Goal: Task Accomplishment & Management: Manage account settings

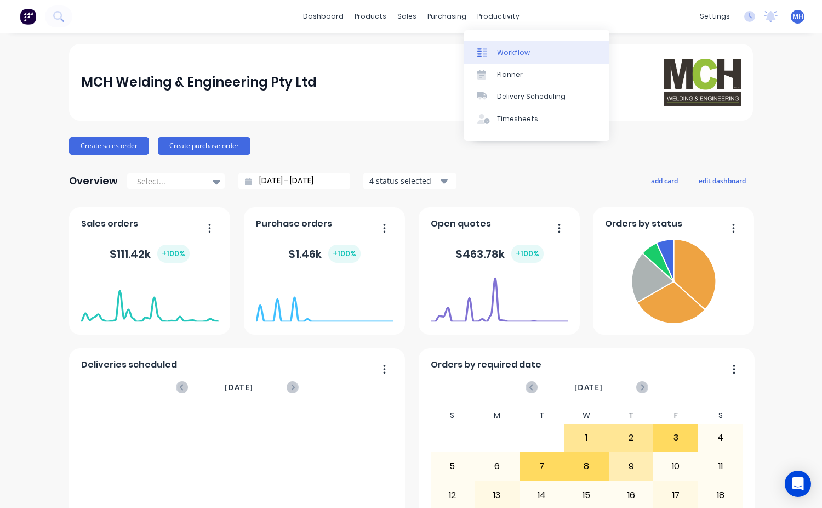
click at [515, 58] on link "Workflow" at bounding box center [536, 52] width 145 height 22
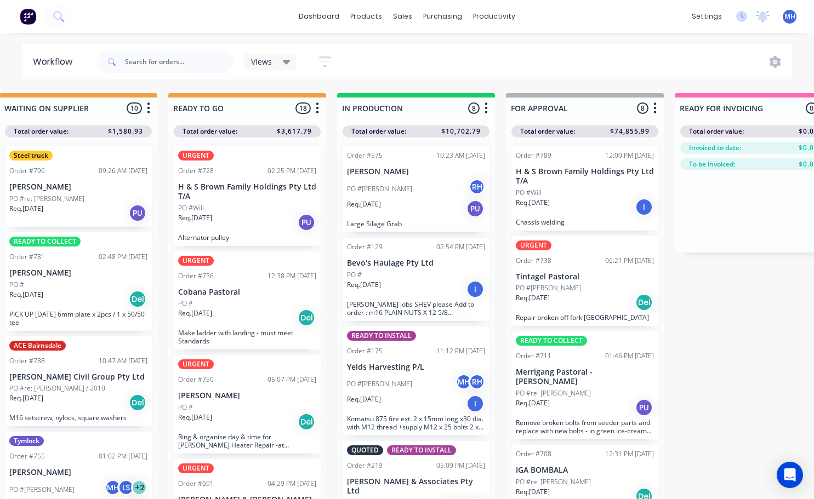
click at [568, 196] on div "PO #Will" at bounding box center [585, 193] width 138 height 10
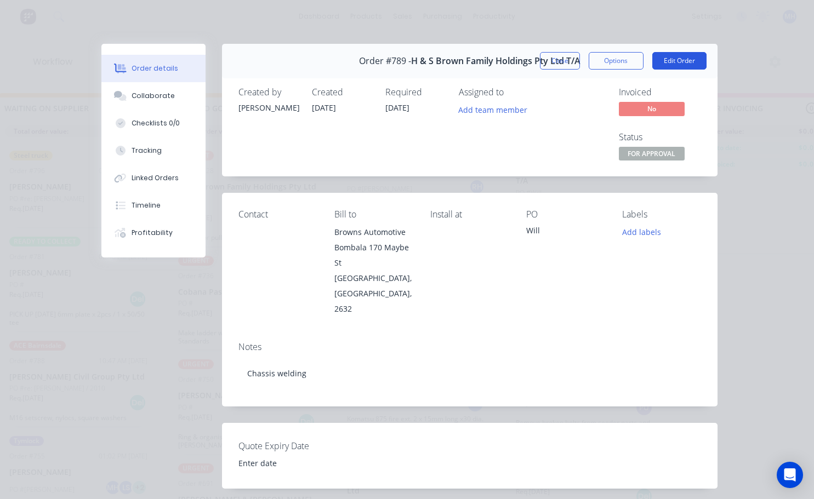
click at [653, 58] on button "Edit Order" at bounding box center [679, 61] width 54 height 18
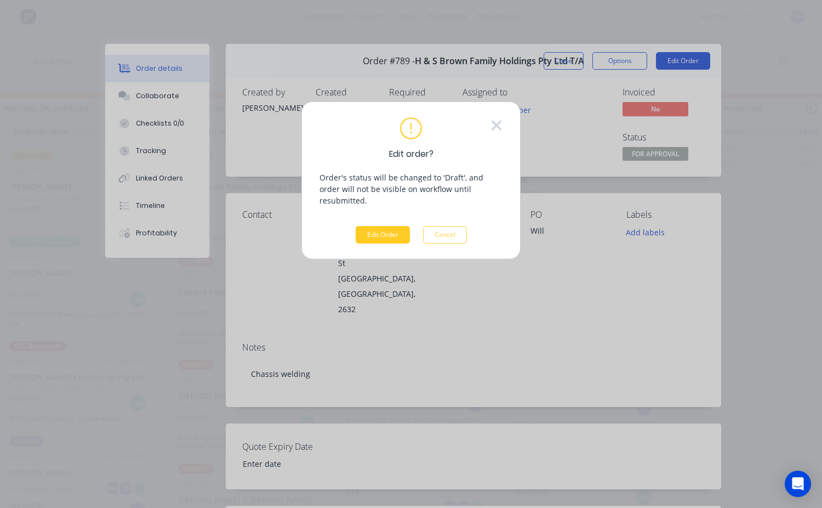
click at [392, 226] on button "Edit Order" at bounding box center [383, 235] width 54 height 18
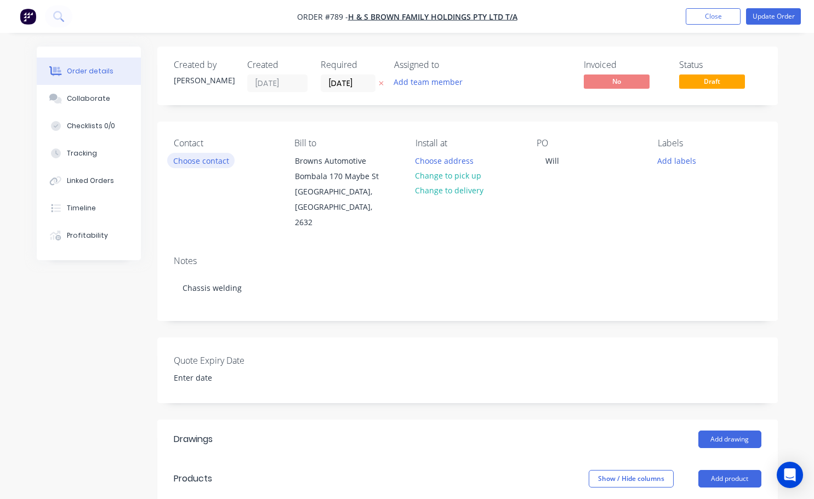
click at [218, 161] on button "Choose contact" at bounding box center [200, 160] width 67 height 15
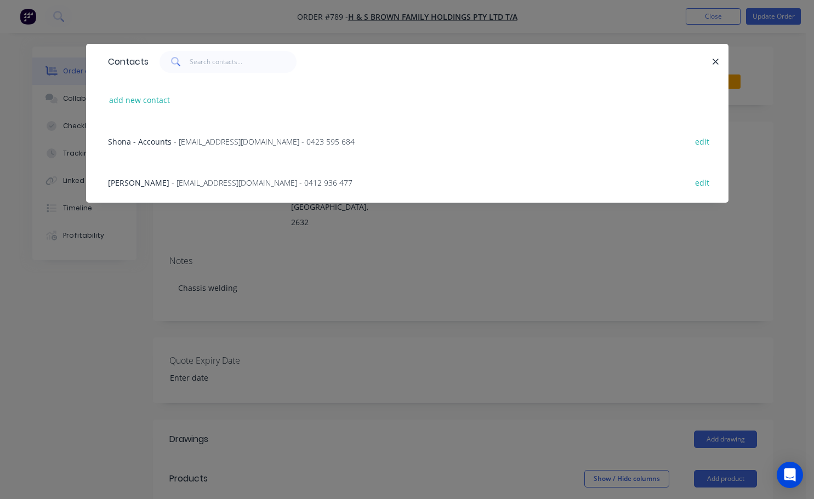
click at [172, 180] on span "- [EMAIL_ADDRESS][DOMAIN_NAME] - 0412 936 477" at bounding box center [262, 183] width 181 height 10
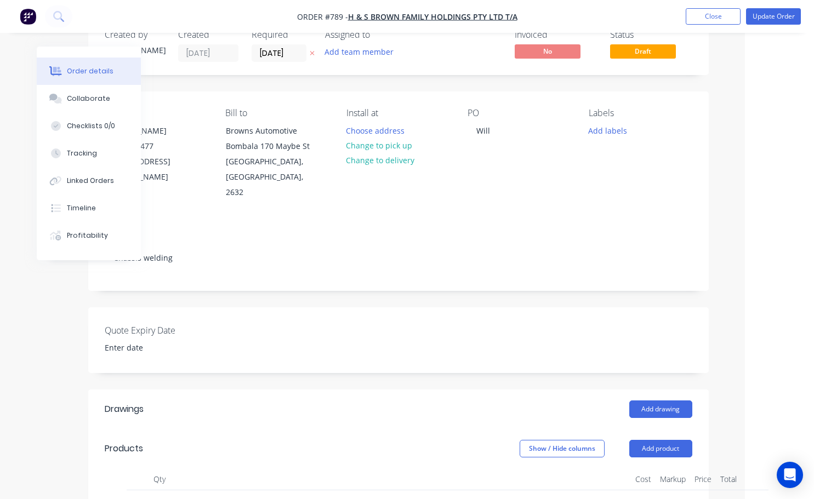
scroll to position [0, 69]
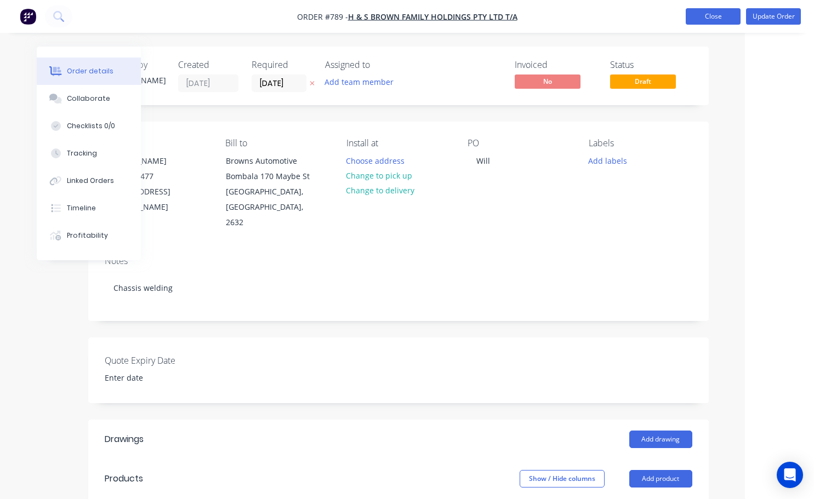
click at [723, 19] on button "Close" at bounding box center [713, 16] width 55 height 16
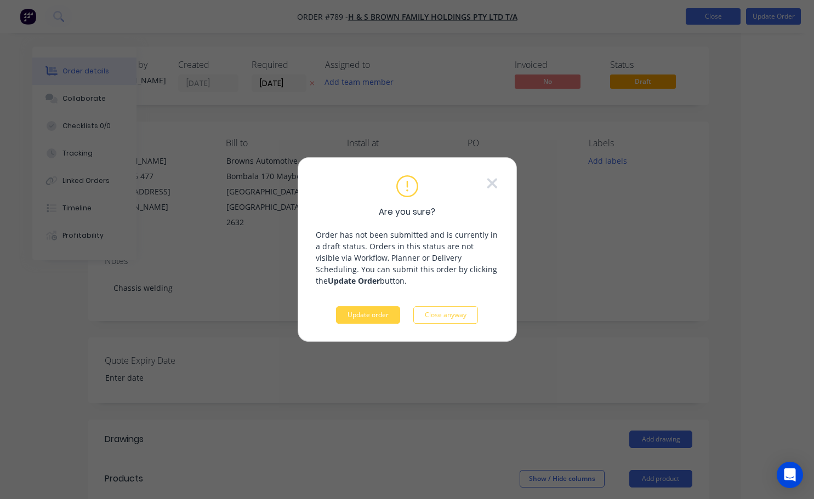
scroll to position [0, 61]
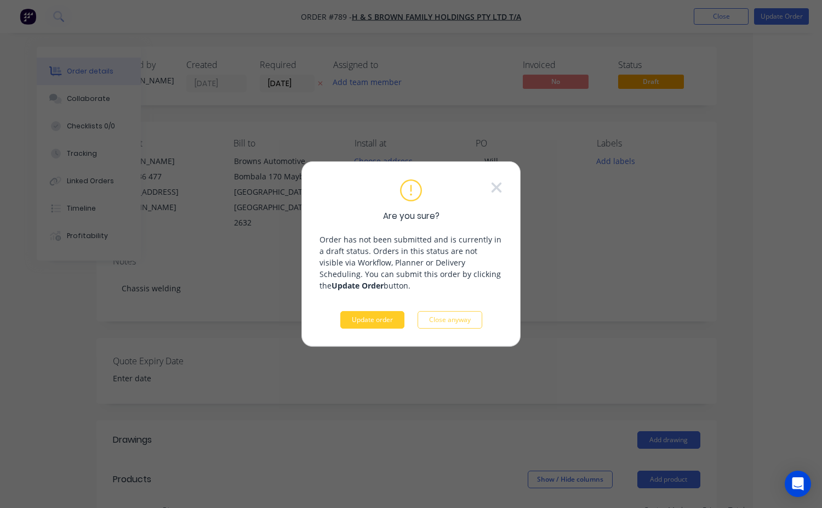
click at [371, 321] on button "Update order" at bounding box center [372, 320] width 64 height 18
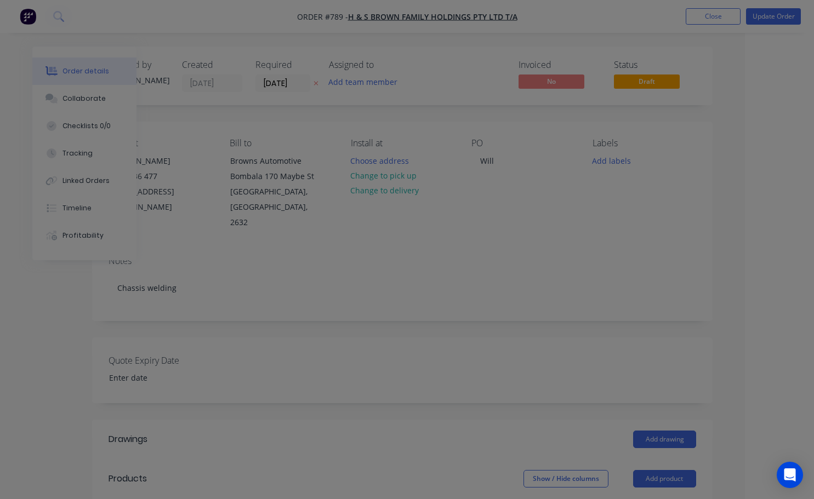
scroll to position [0, 0]
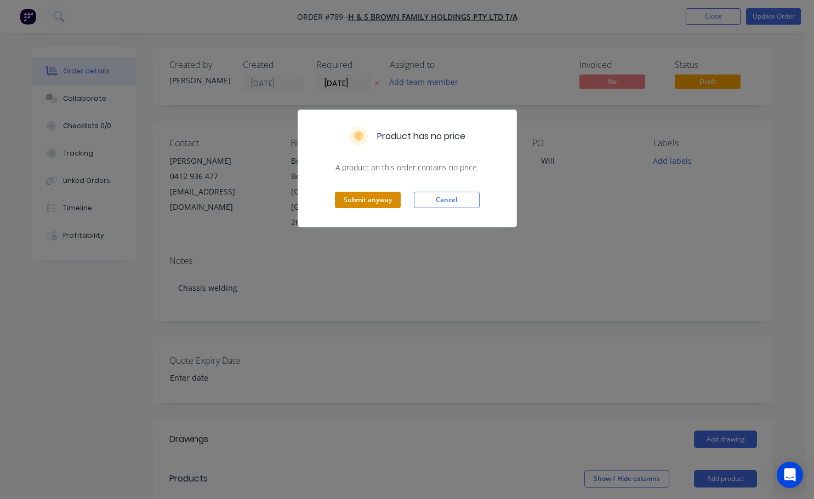
click at [375, 204] on button "Submit anyway" at bounding box center [368, 200] width 66 height 16
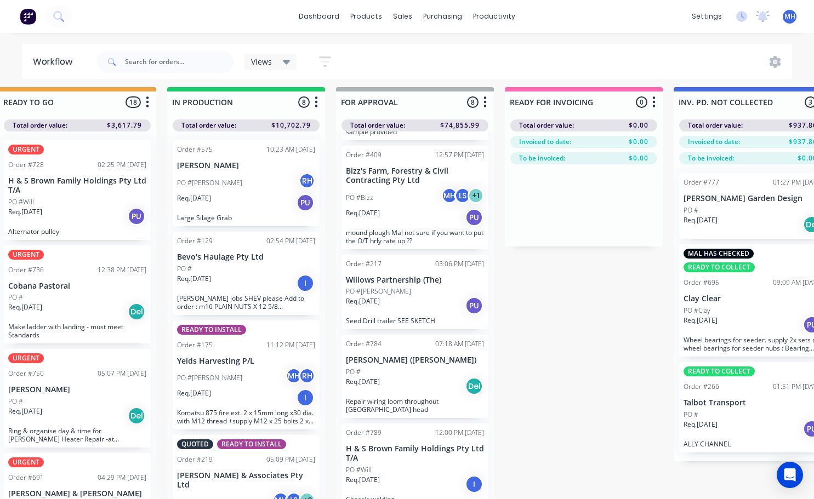
scroll to position [14, 532]
click at [432, 377] on div "Req. [DATE] Del" at bounding box center [415, 386] width 138 height 19
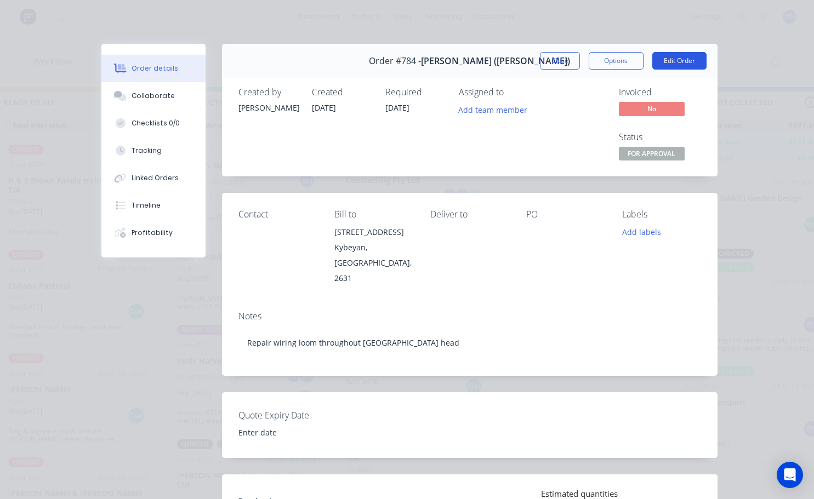
click at [668, 62] on button "Edit Order" at bounding box center [679, 61] width 54 height 18
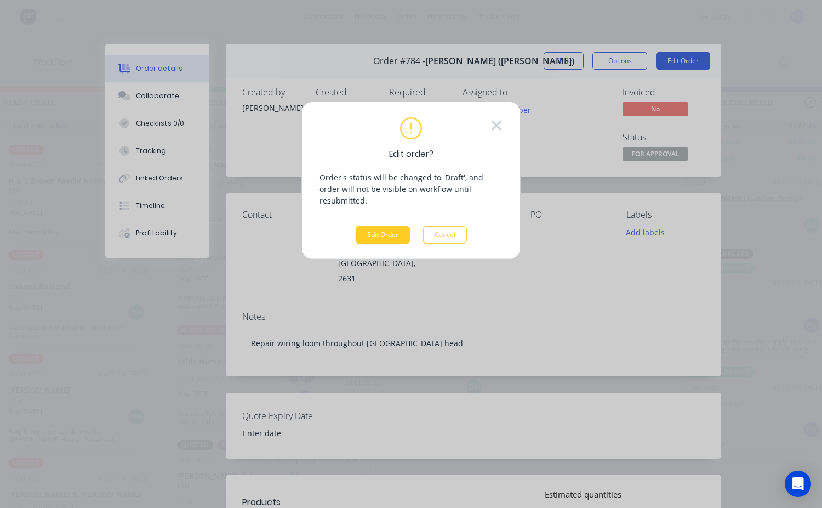
click at [395, 227] on button "Edit Order" at bounding box center [383, 235] width 54 height 18
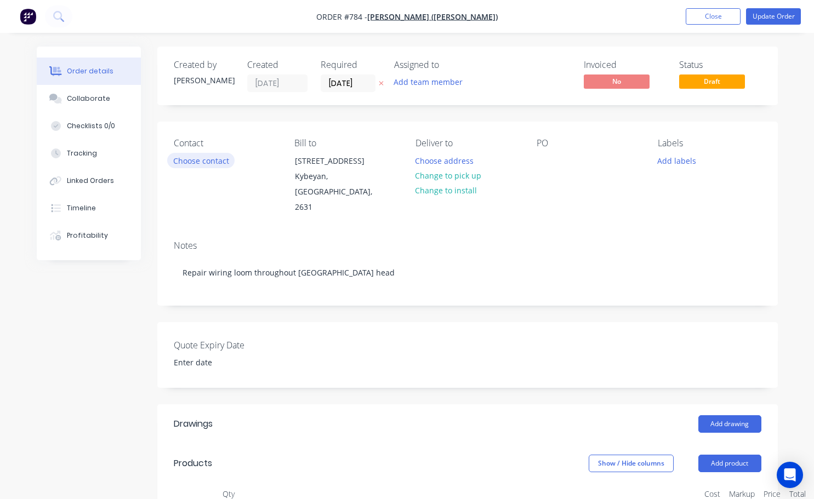
click at [214, 163] on button "Choose contact" at bounding box center [200, 160] width 67 height 15
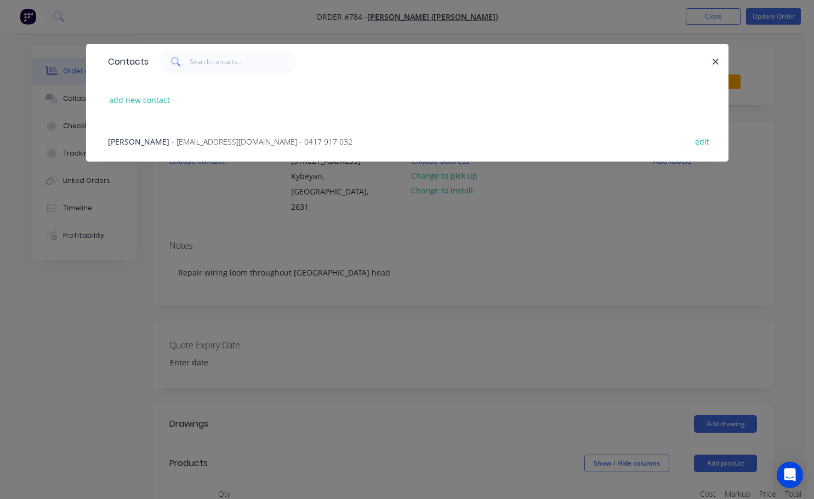
click at [156, 142] on div "[PERSON_NAME] - [EMAIL_ADDRESS][DOMAIN_NAME] - 0417 917 032" at bounding box center [230, 142] width 244 height 12
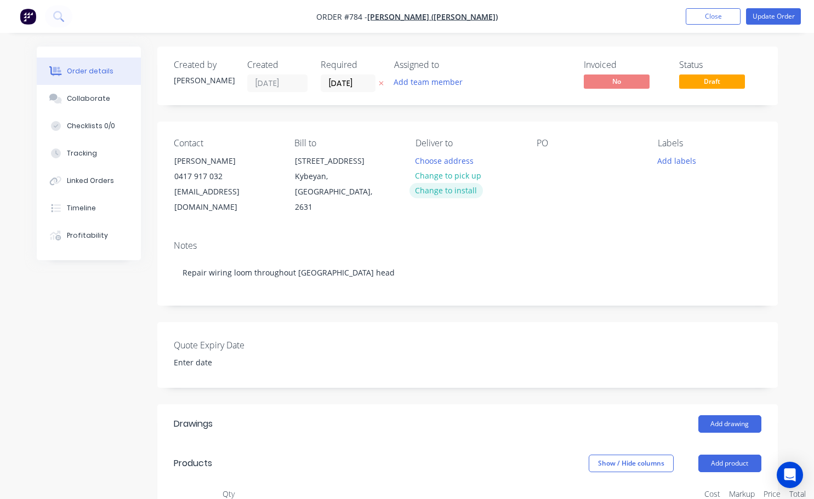
click at [453, 191] on button "Change to install" at bounding box center [445, 190] width 73 height 15
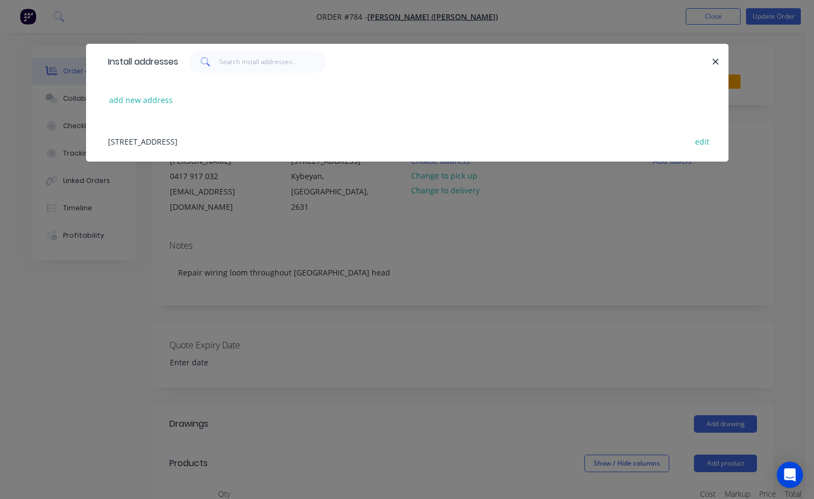
click at [226, 137] on div "[STREET_ADDRESS] edit" at bounding box center [408, 141] width 610 height 41
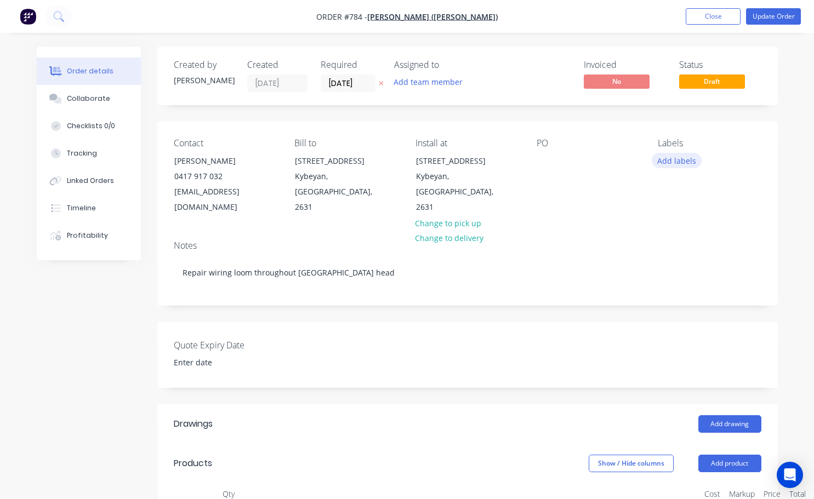
click at [671, 157] on button "Add labels" at bounding box center [677, 160] width 50 height 15
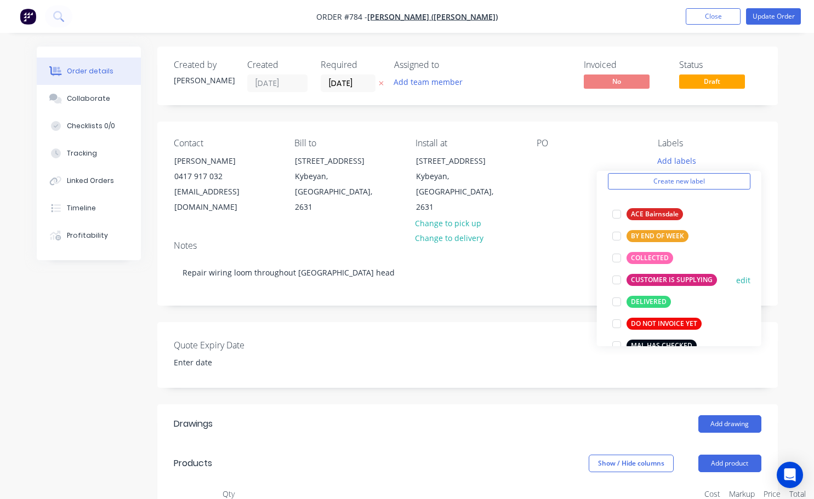
scroll to position [55, 0]
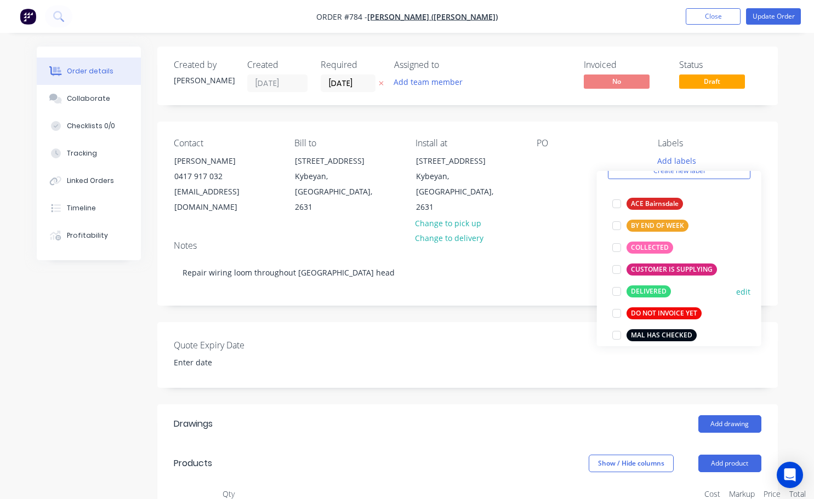
click at [617, 288] on div at bounding box center [617, 292] width 22 height 22
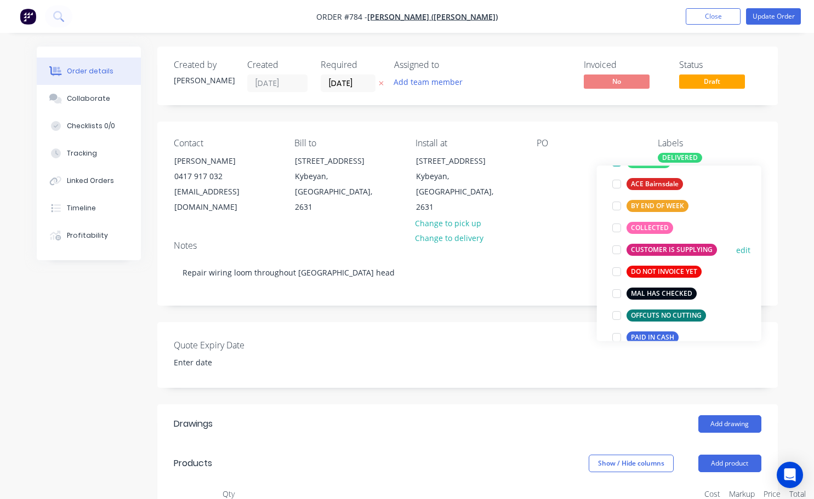
scroll to position [110, 0]
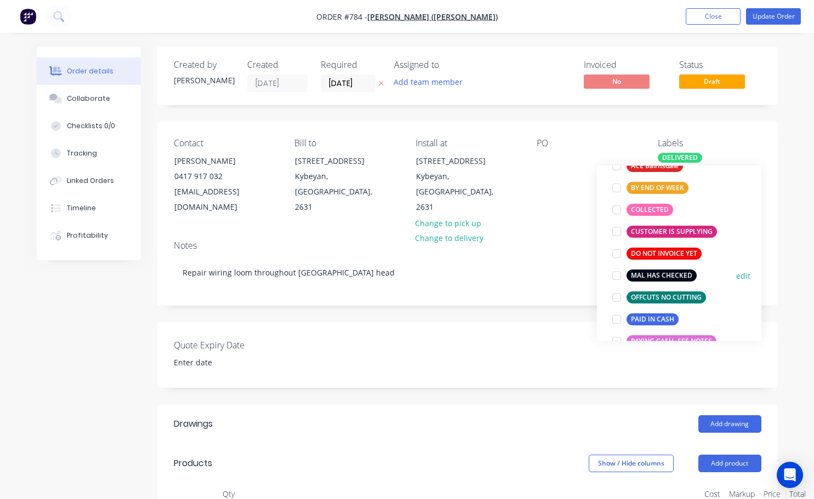
click at [616, 278] on div at bounding box center [617, 276] width 22 height 22
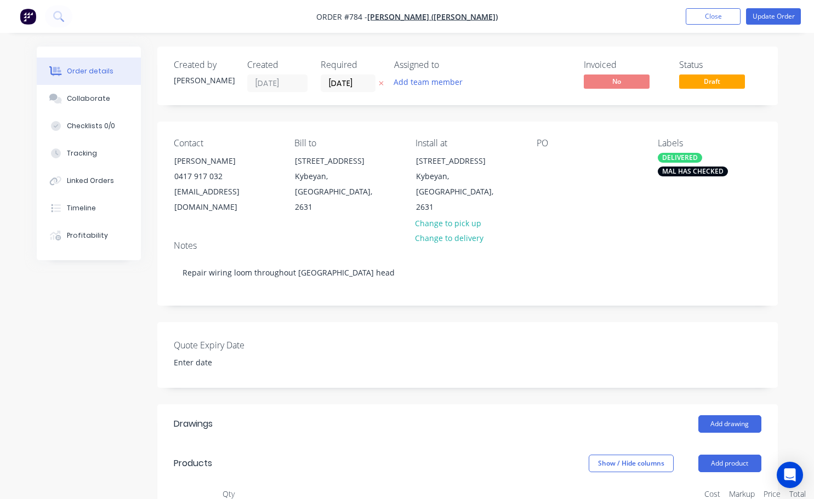
click at [551, 232] on div "Notes Repair wiring loom throughout [GEOGRAPHIC_DATA] head" at bounding box center [467, 268] width 620 height 73
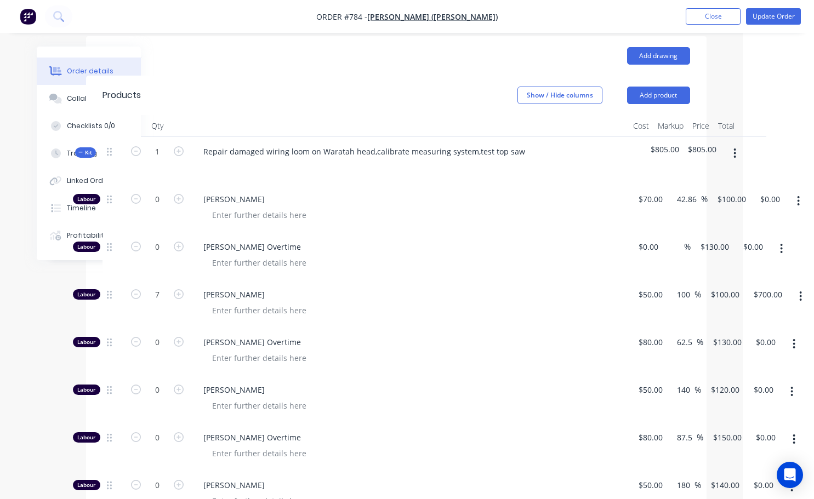
scroll to position [329, 71]
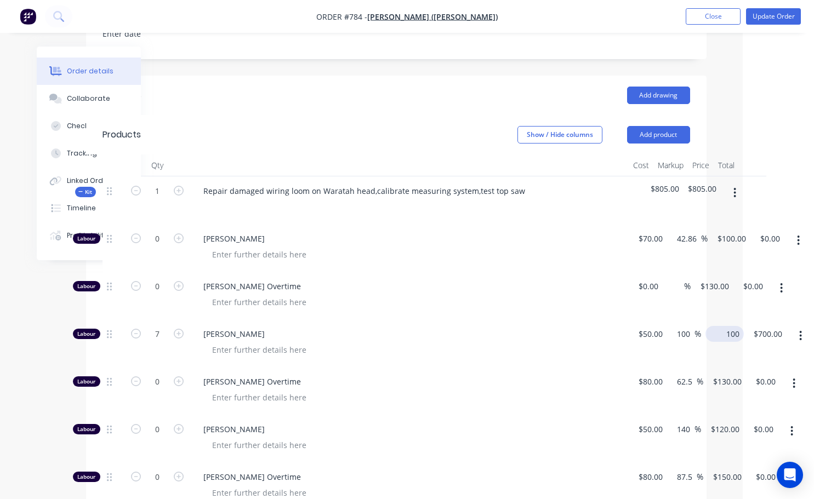
click at [726, 326] on div "100 $100.00" at bounding box center [727, 334] width 34 height 16
type input "120"
type input "140"
type input "$120.00"
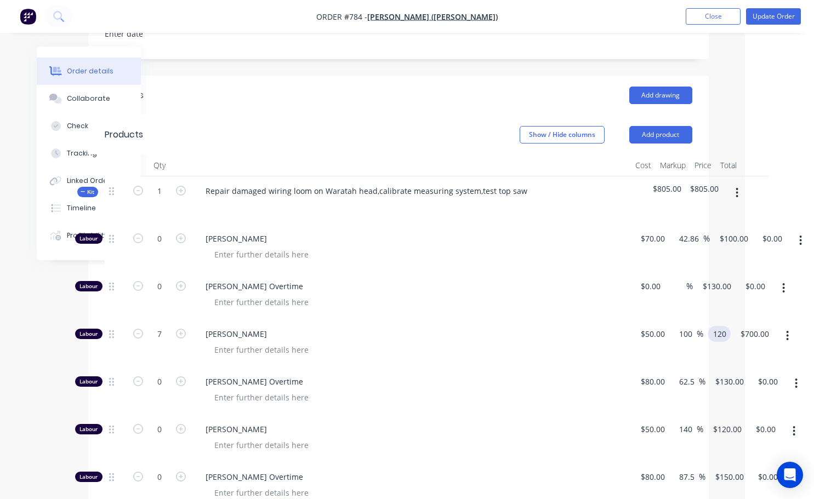
type input "$840.00"
click at [576, 372] on div "[PERSON_NAME] Overtime" at bounding box center [411, 391] width 439 height 48
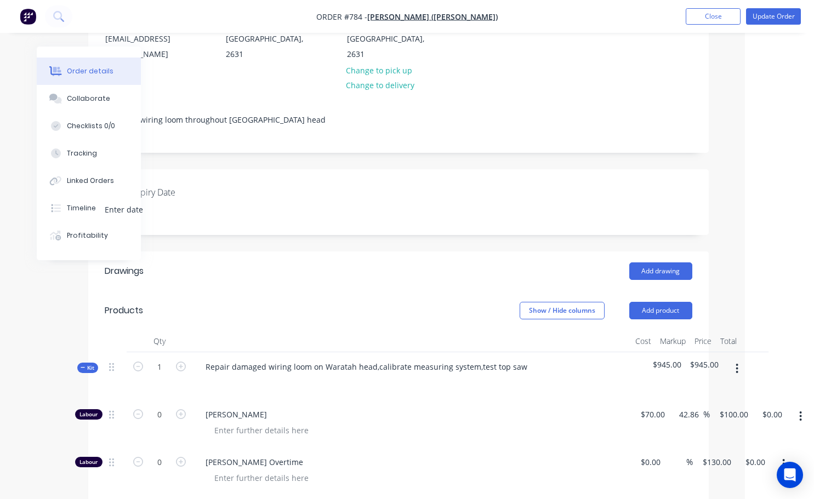
scroll to position [0, 69]
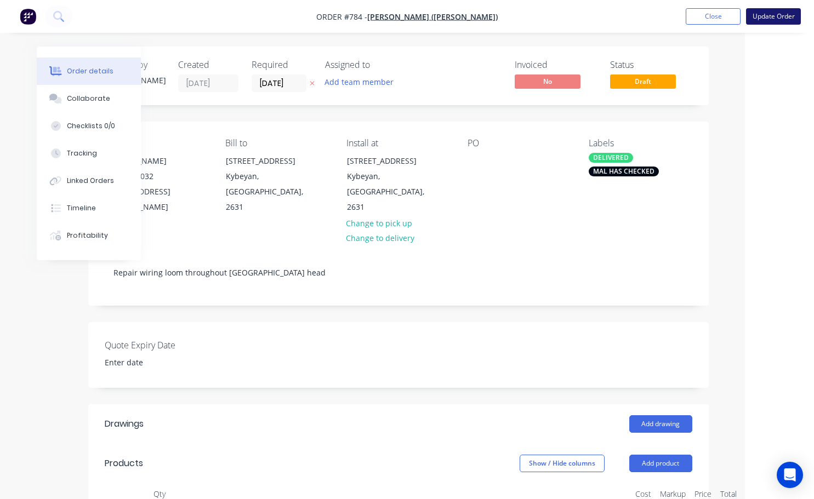
click at [759, 17] on button "Update Order" at bounding box center [773, 16] width 55 height 16
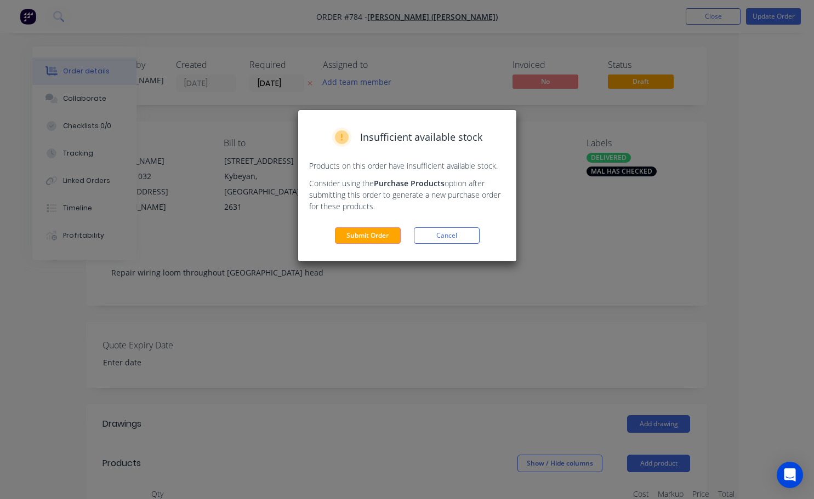
click at [659, 134] on div "Insufficient available stock Products on this order have insufficient available…" at bounding box center [407, 249] width 814 height 499
click at [648, 80] on div "Insufficient available stock Products on this order have insufficient available…" at bounding box center [407, 249] width 814 height 499
click at [457, 236] on button "Cancel" at bounding box center [447, 235] width 66 height 16
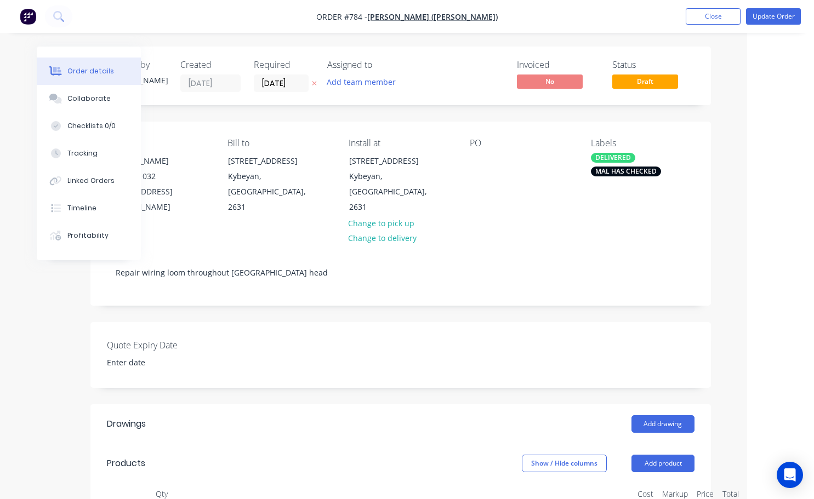
click at [641, 84] on span "Draft" at bounding box center [645, 82] width 66 height 14
click at [774, 20] on button "Update Order" at bounding box center [773, 16] width 55 height 16
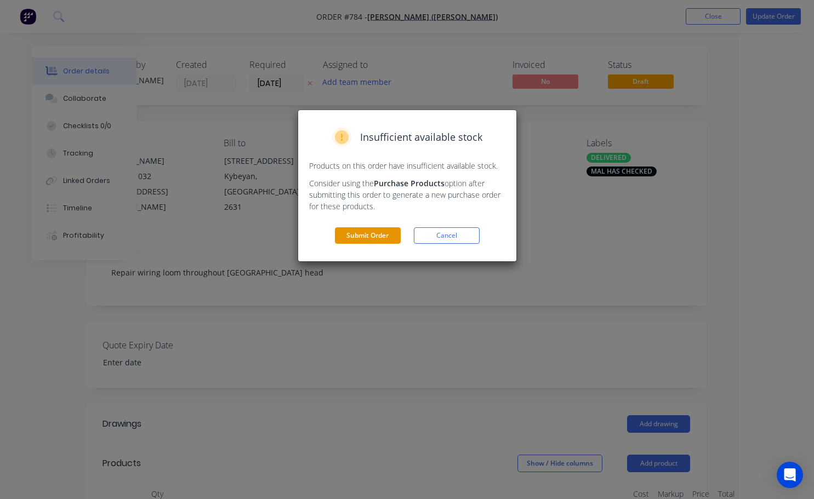
click at [392, 232] on button "Submit Order" at bounding box center [368, 235] width 66 height 16
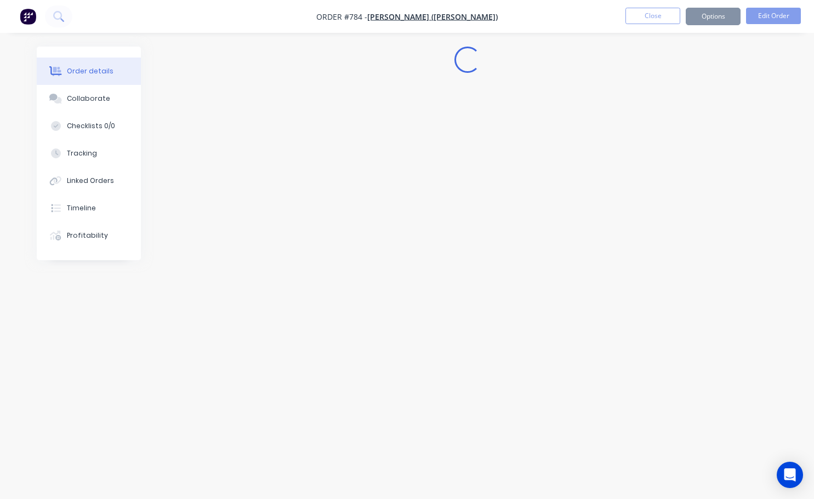
scroll to position [0, 0]
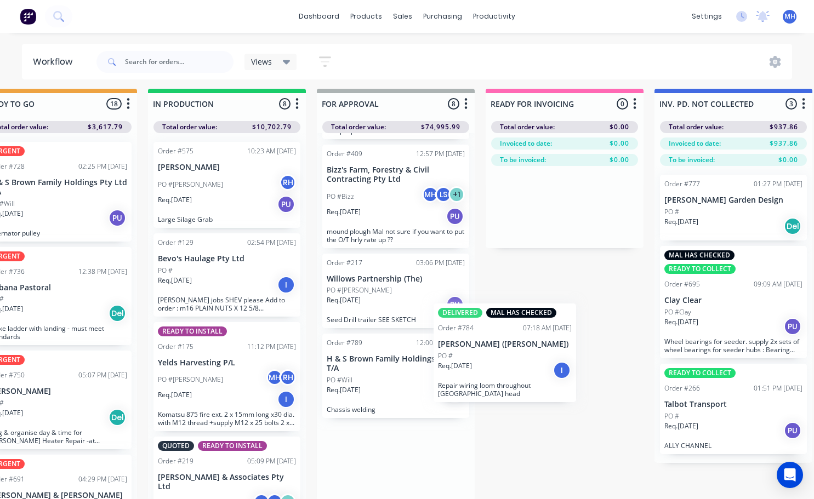
scroll to position [5, 551]
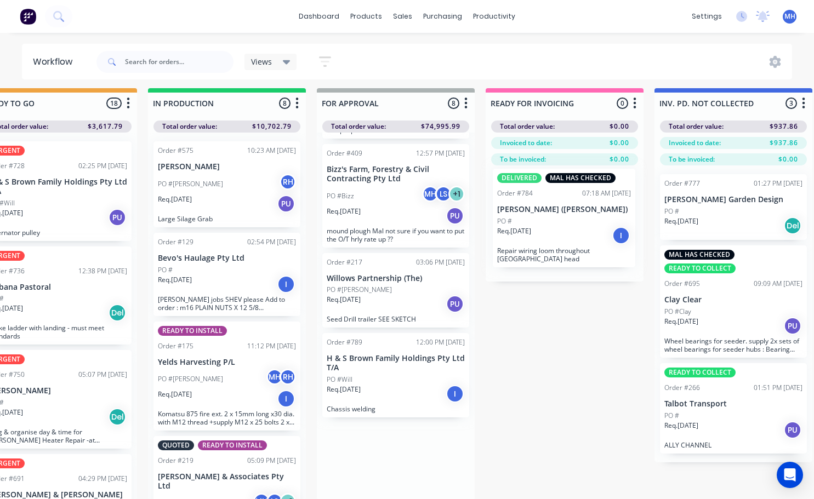
drag, startPoint x: 402, startPoint y: 457, endPoint x: 577, endPoint y: 203, distance: 307.9
click at [577, 203] on div "QUOTES TO DO 1 Status colour #273444 hex #273444 Save Cancel Notifications Emai…" at bounding box center [355, 294] width 1828 height 412
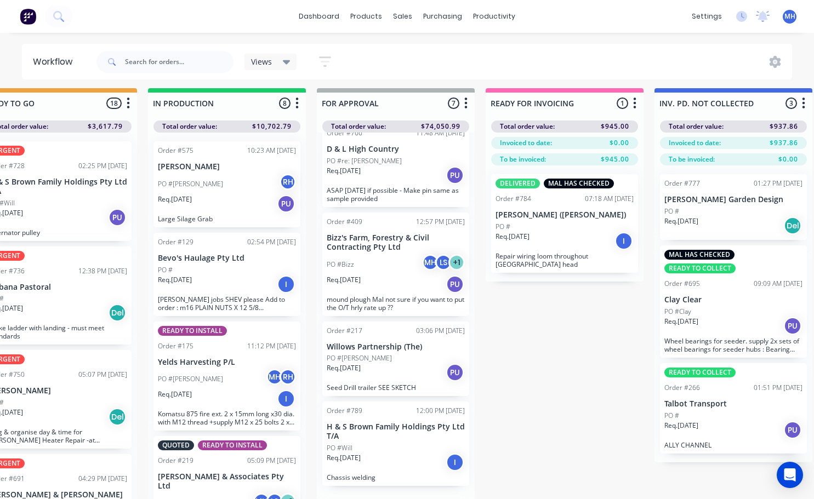
scroll to position [292, 0]
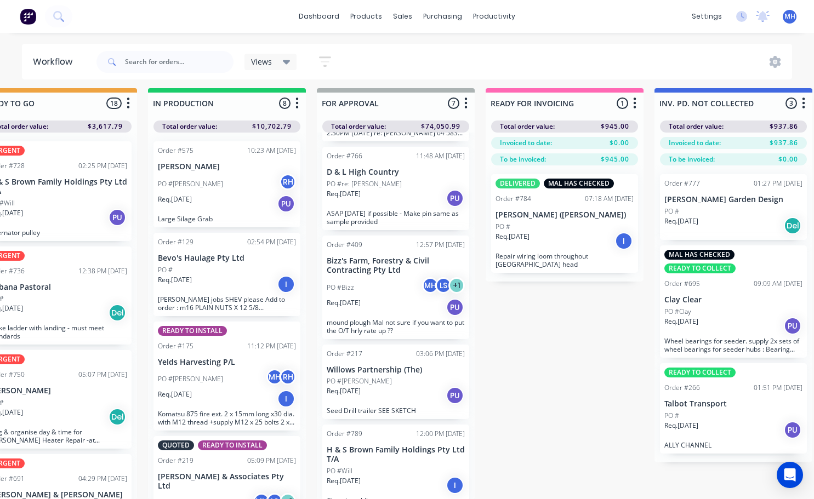
click at [379, 190] on div "Req. [DATE] PU" at bounding box center [396, 198] width 138 height 19
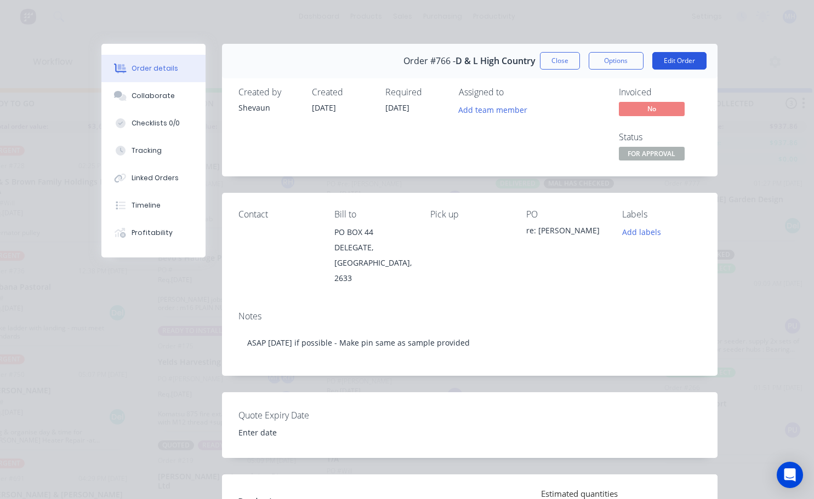
click at [671, 60] on button "Edit Order" at bounding box center [679, 61] width 54 height 18
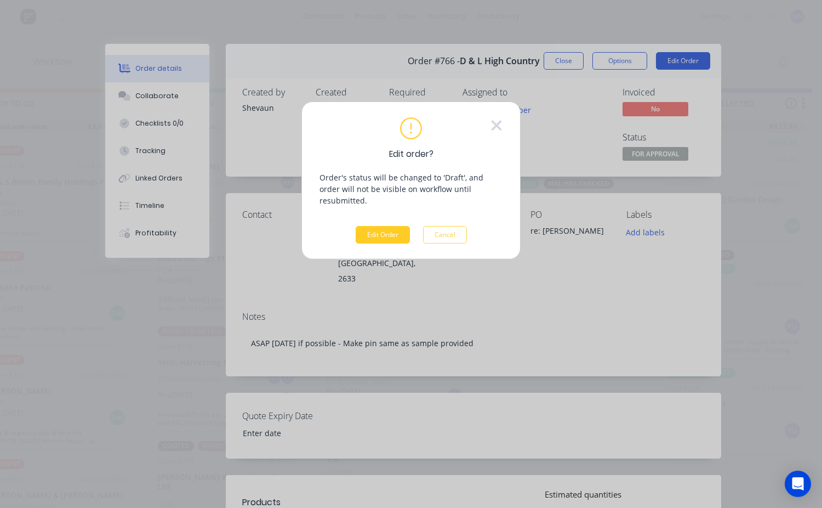
click at [394, 226] on button "Edit Order" at bounding box center [383, 235] width 54 height 18
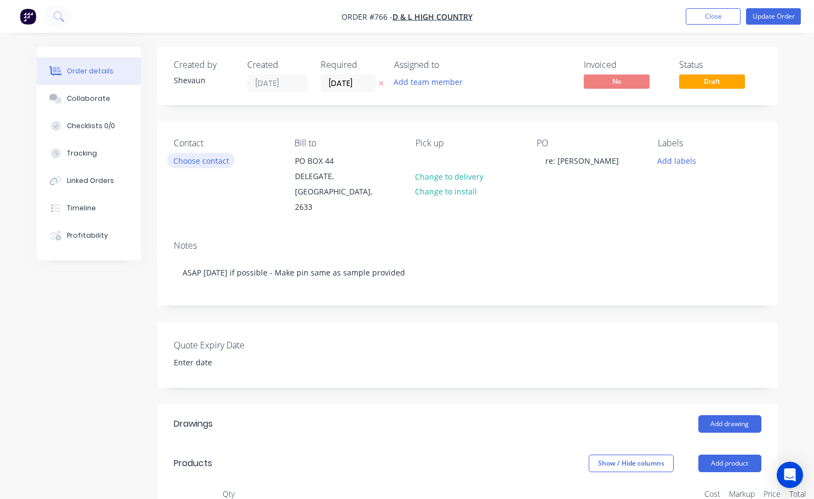
click at [216, 161] on button "Choose contact" at bounding box center [200, 160] width 67 height 15
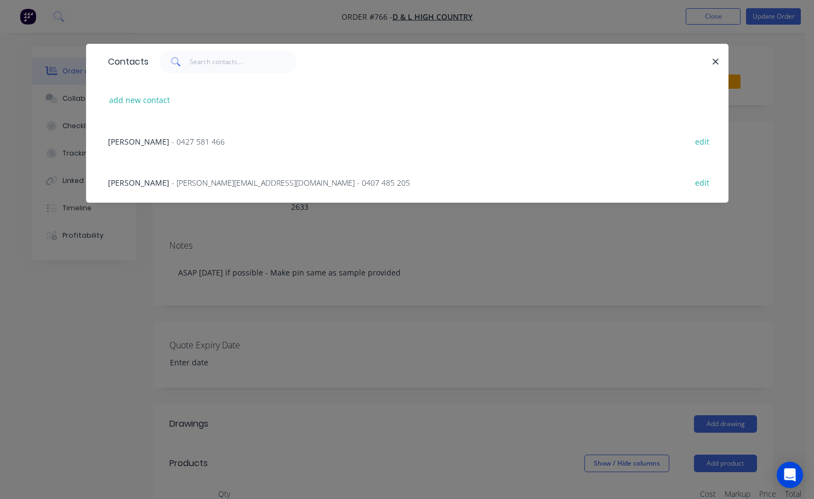
click at [190, 186] on span "- [PERSON_NAME][EMAIL_ADDRESS][DOMAIN_NAME] - 0407 485 205" at bounding box center [291, 183] width 238 height 10
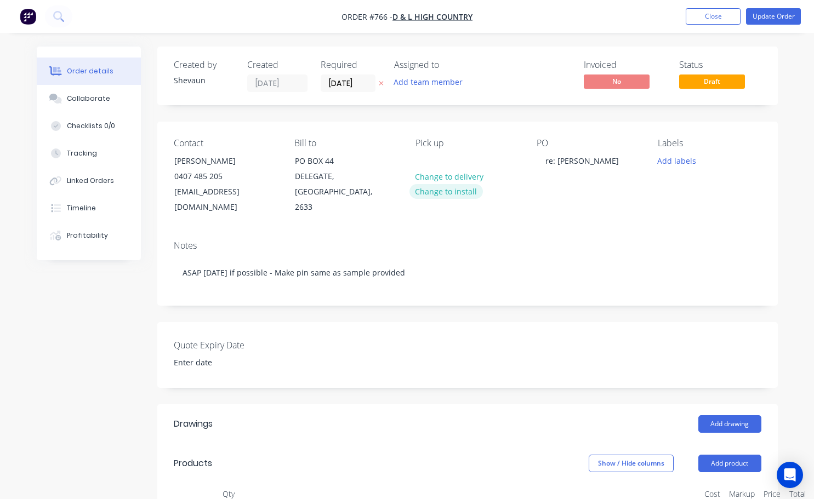
click at [437, 192] on button "Change to install" at bounding box center [445, 191] width 73 height 15
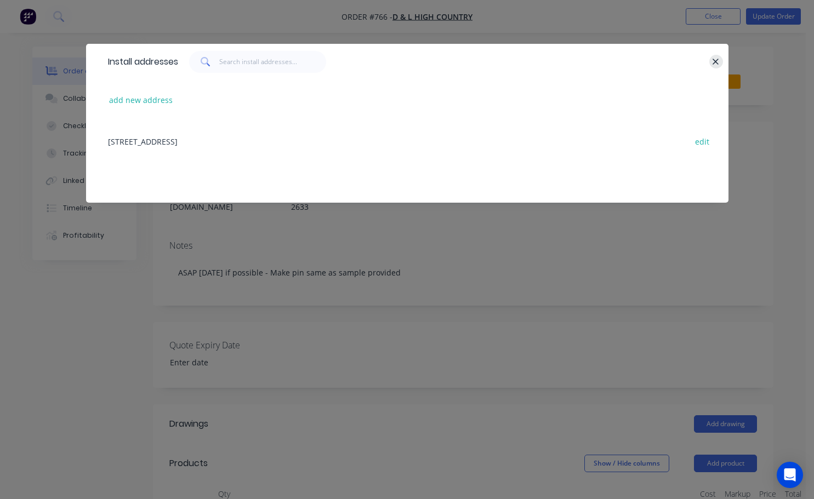
click at [713, 62] on icon "button" at bounding box center [715, 62] width 7 height 10
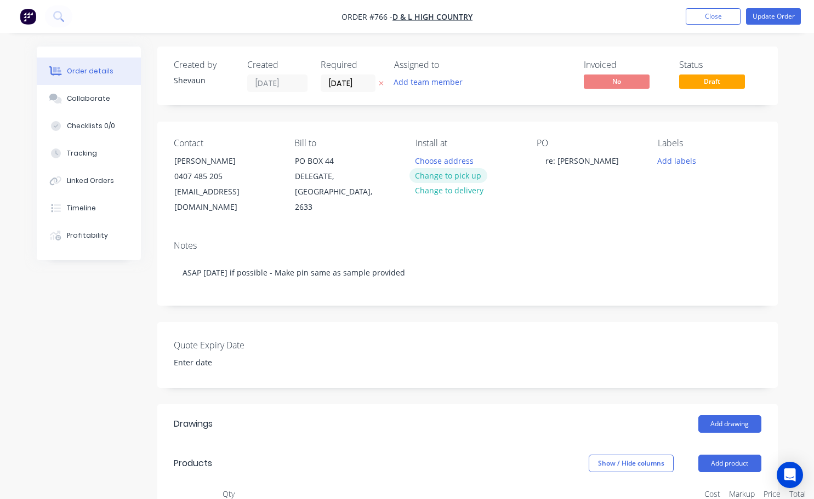
click at [455, 174] on button "Change to pick up" at bounding box center [448, 175] width 78 height 15
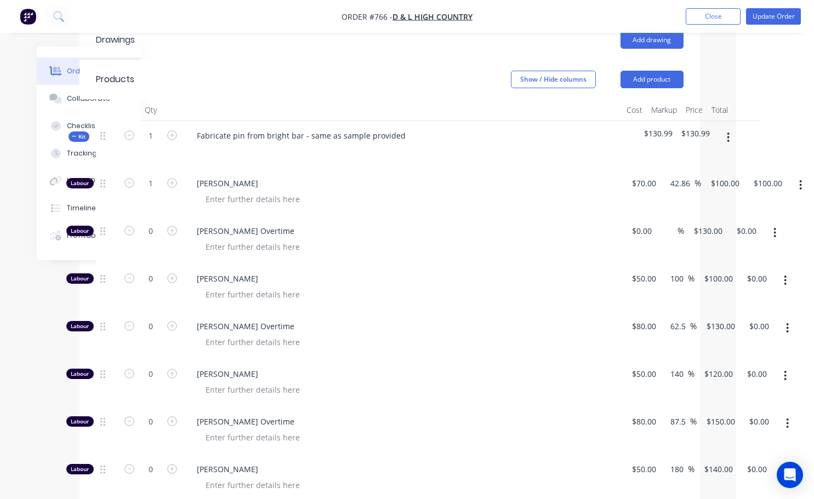
scroll to position [384, 78]
click at [763, 14] on button "Update Order" at bounding box center [773, 16] width 55 height 16
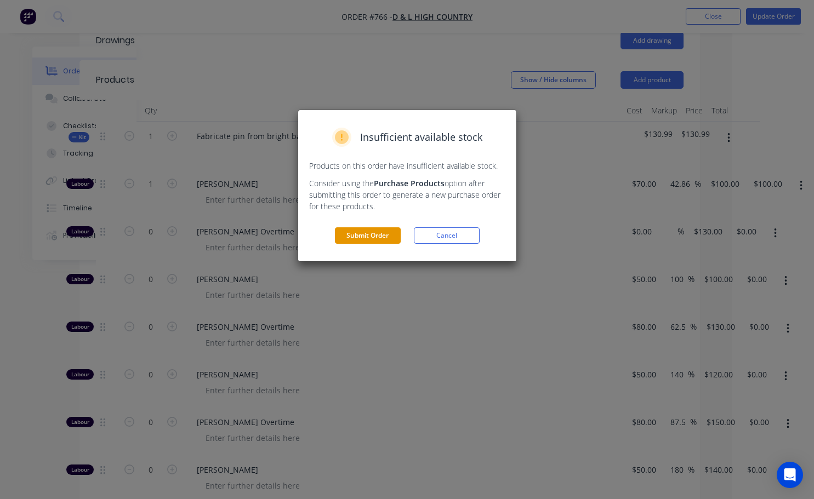
click at [382, 232] on button "Submit Order" at bounding box center [368, 235] width 66 height 16
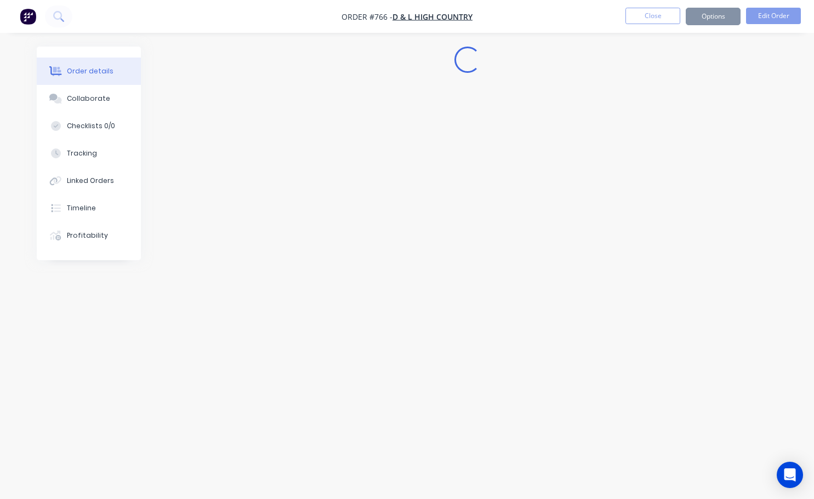
scroll to position [0, 0]
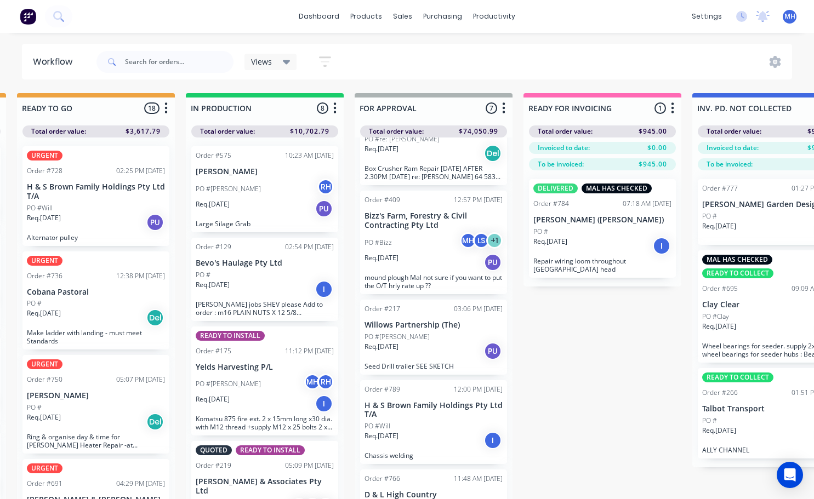
scroll to position [292, 0]
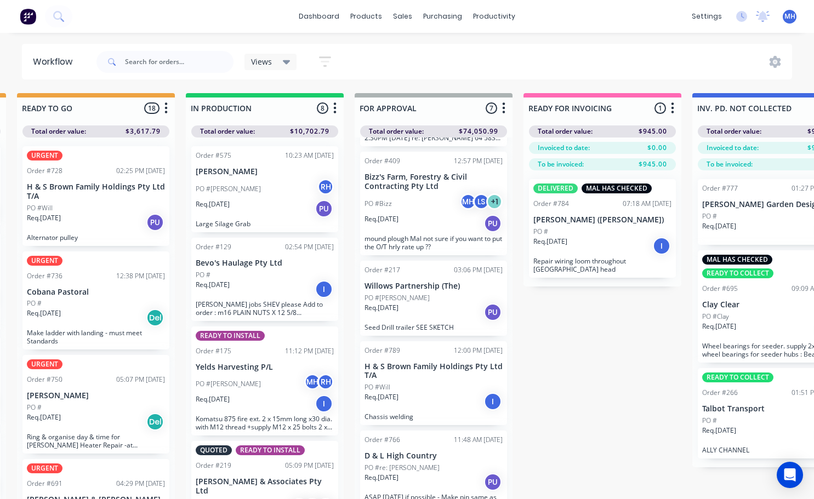
click at [419, 473] on div "Req. [DATE] PU" at bounding box center [434, 482] width 138 height 19
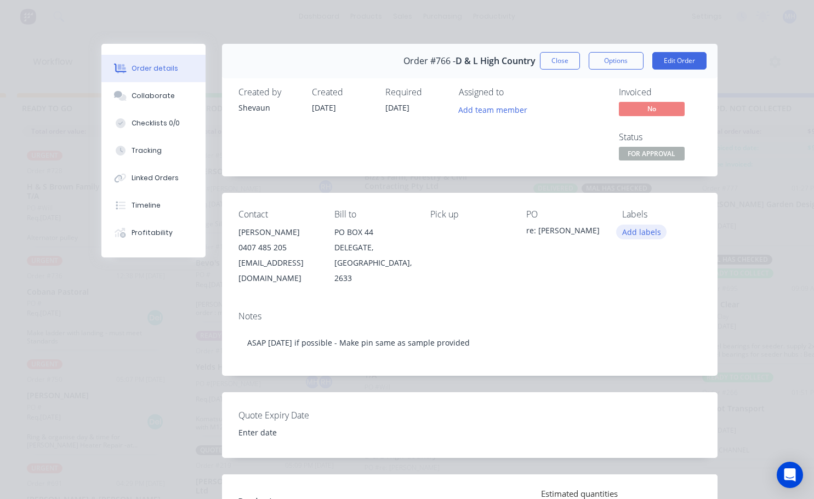
click at [644, 232] on button "Add labels" at bounding box center [641, 232] width 50 height 15
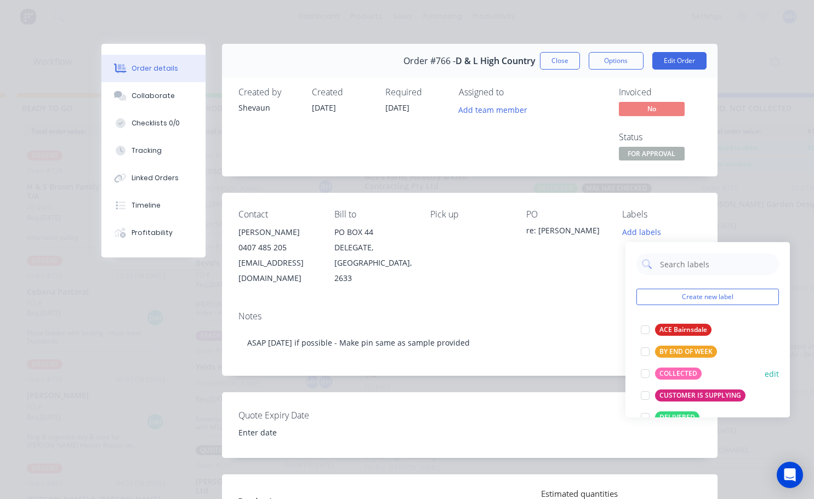
click at [643, 373] on div at bounding box center [645, 374] width 22 height 22
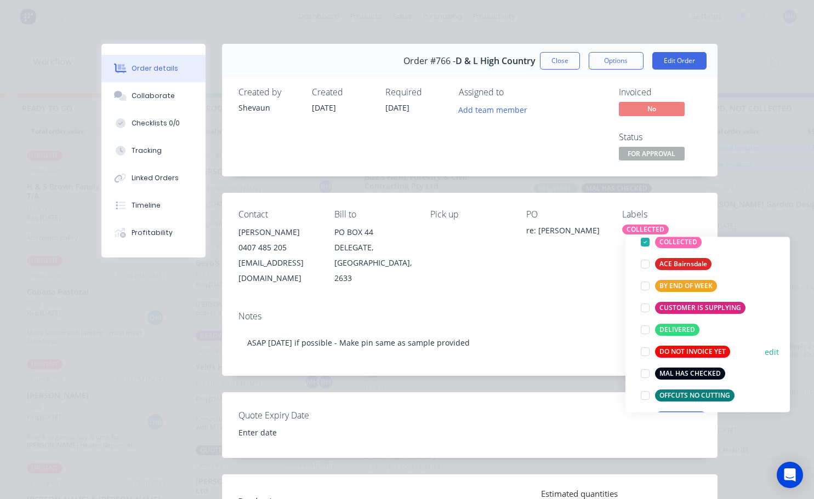
scroll to position [110, 0]
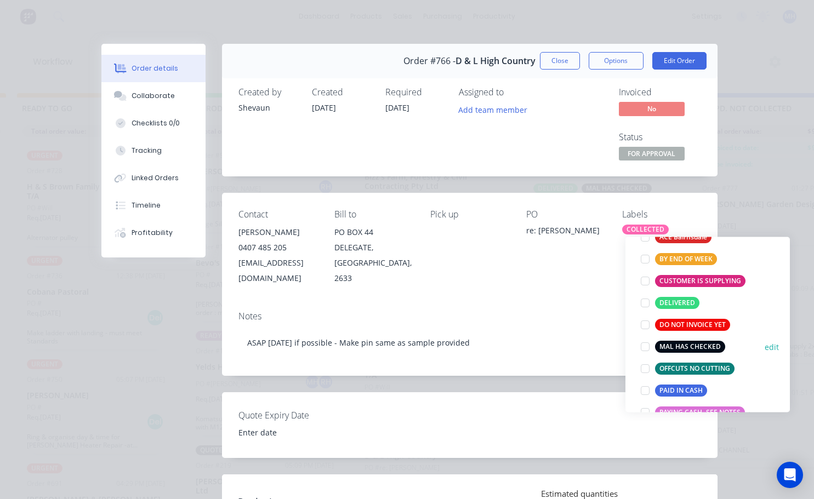
click at [644, 347] on div at bounding box center [645, 347] width 22 height 22
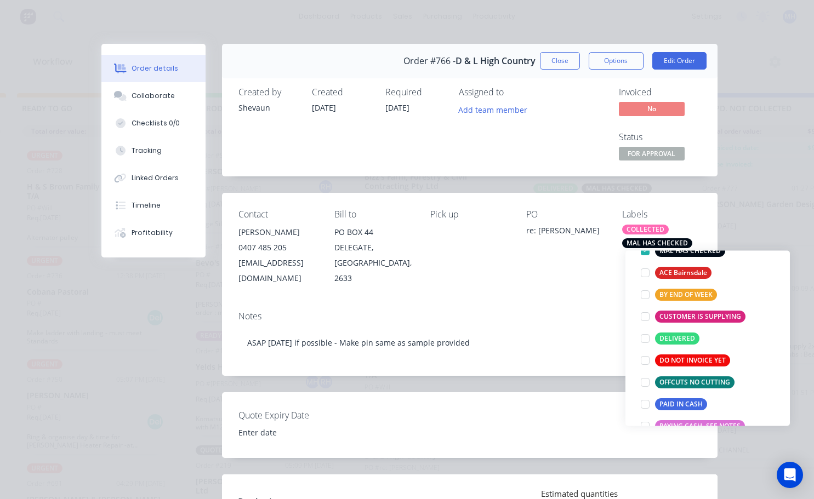
scroll to position [0, 0]
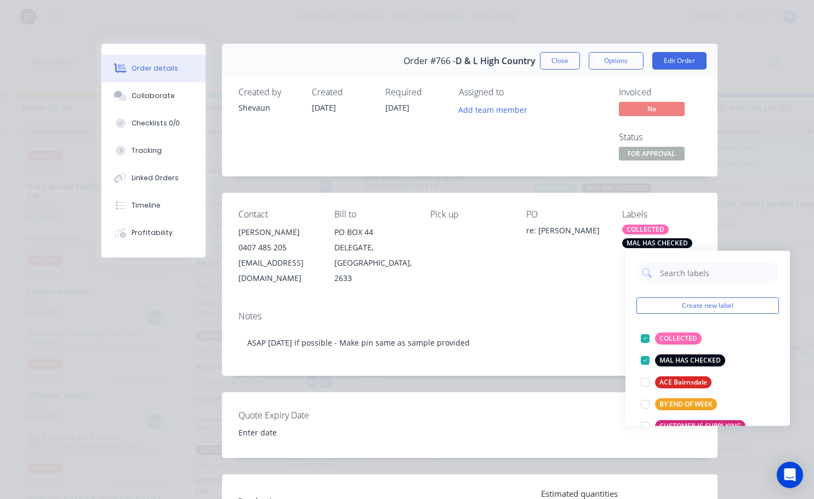
click at [595, 246] on div "PO re: [PERSON_NAME]" at bounding box center [565, 247] width 78 height 76
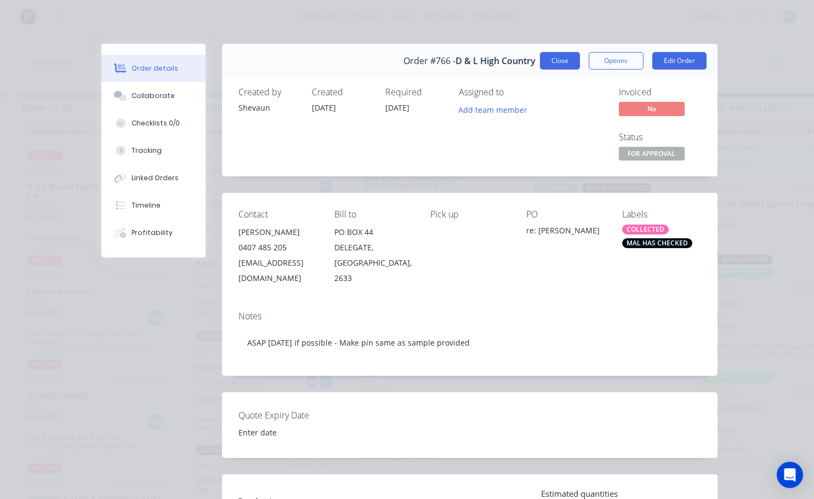
click at [546, 61] on button "Close" at bounding box center [560, 61] width 40 height 18
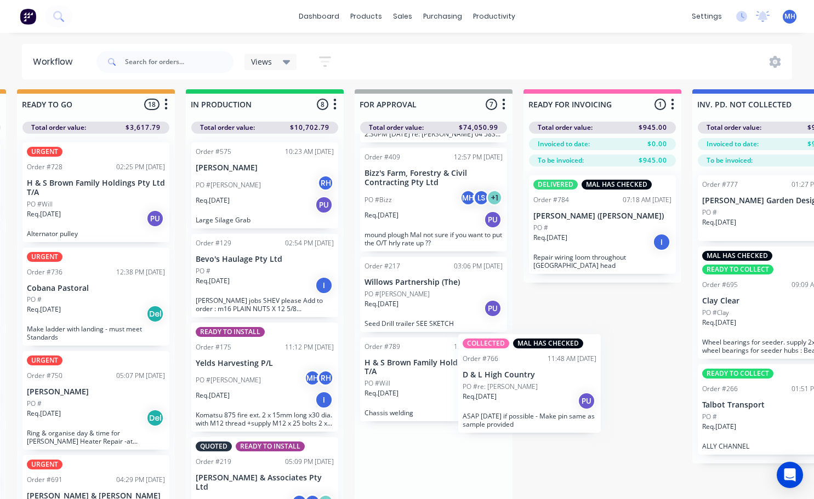
scroll to position [5, 513]
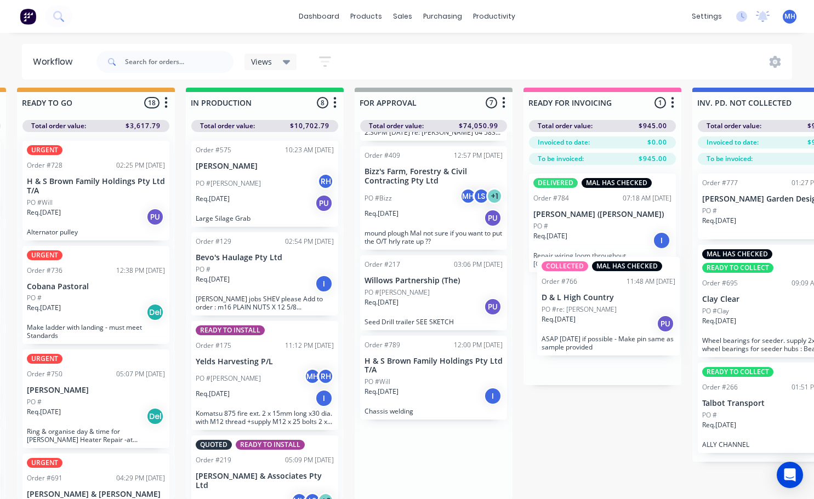
drag, startPoint x: 420, startPoint y: 477, endPoint x: 603, endPoint y: 311, distance: 247.6
click at [603, 311] on div "QUOTES TO DO 1 Status colour #273444 hex #273444 Save Cancel Notifications Emai…" at bounding box center [393, 294] width 1828 height 412
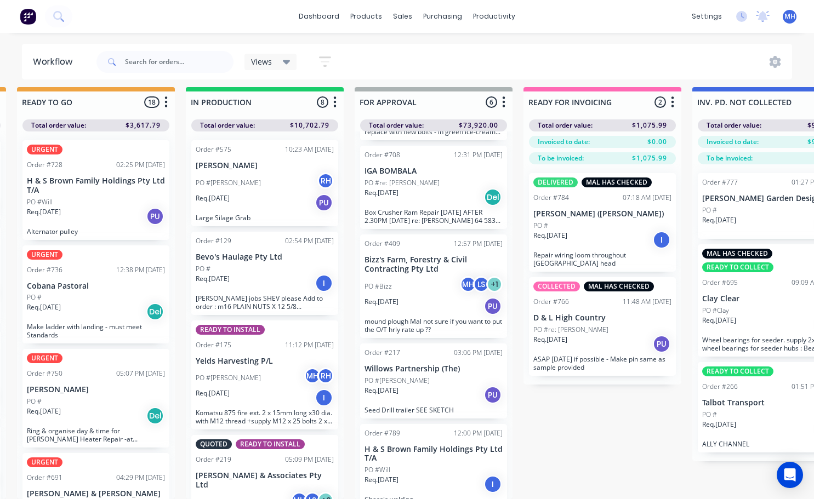
scroll to position [0, 0]
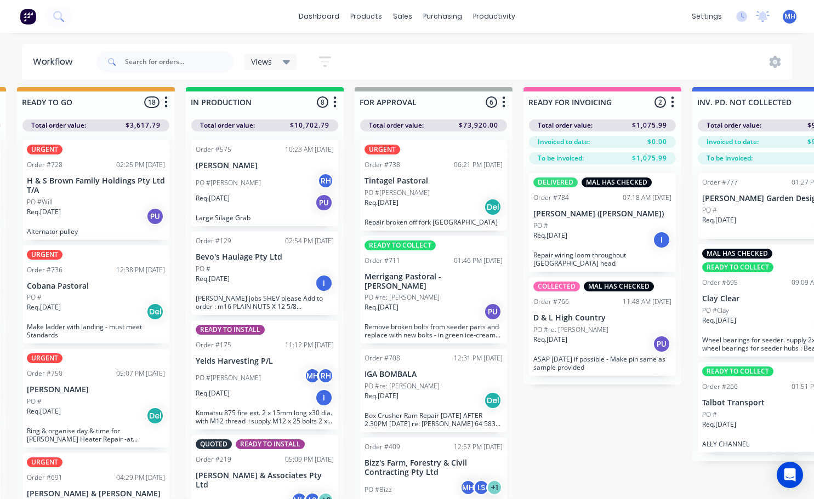
click at [417, 293] on div "PO #re: [PERSON_NAME]" at bounding box center [434, 298] width 138 height 10
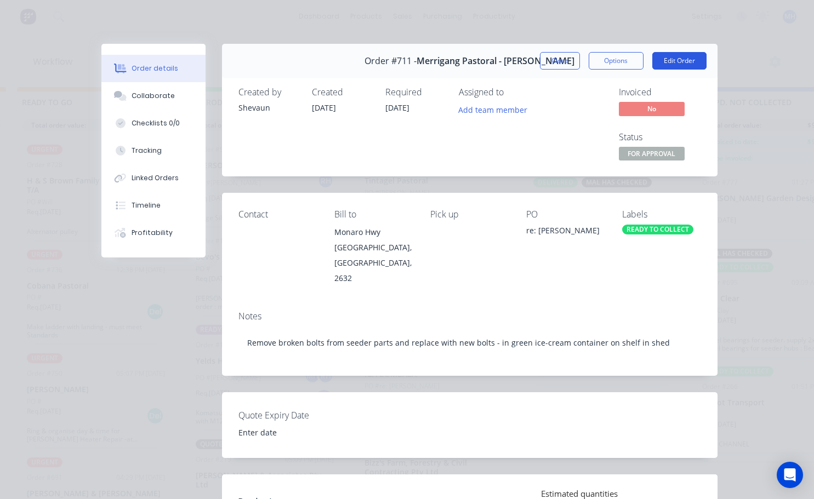
click at [674, 63] on button "Edit Order" at bounding box center [679, 61] width 54 height 18
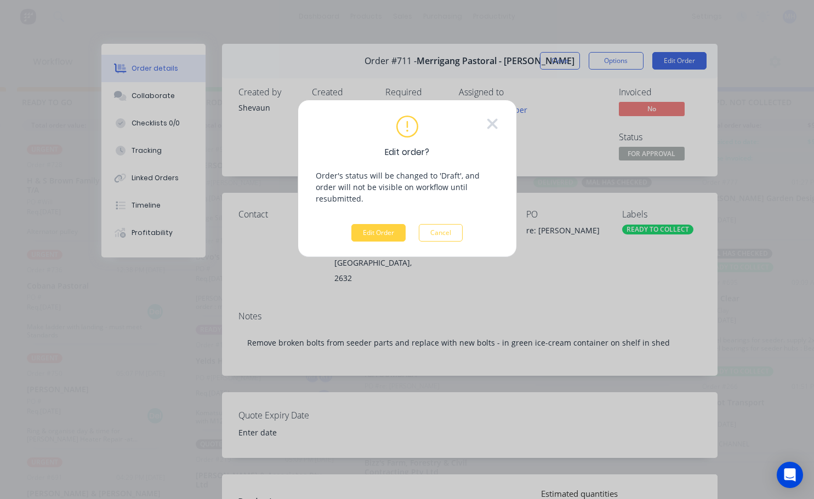
scroll to position [6, 513]
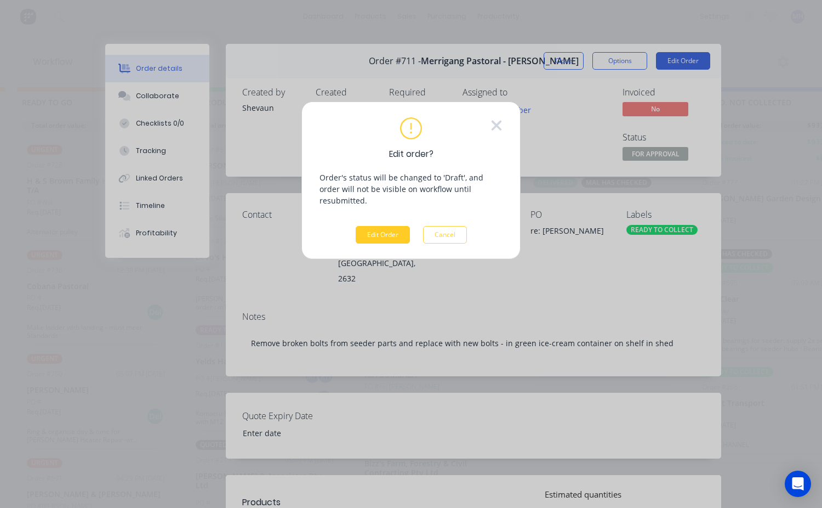
click at [389, 226] on button "Edit Order" at bounding box center [383, 235] width 54 height 18
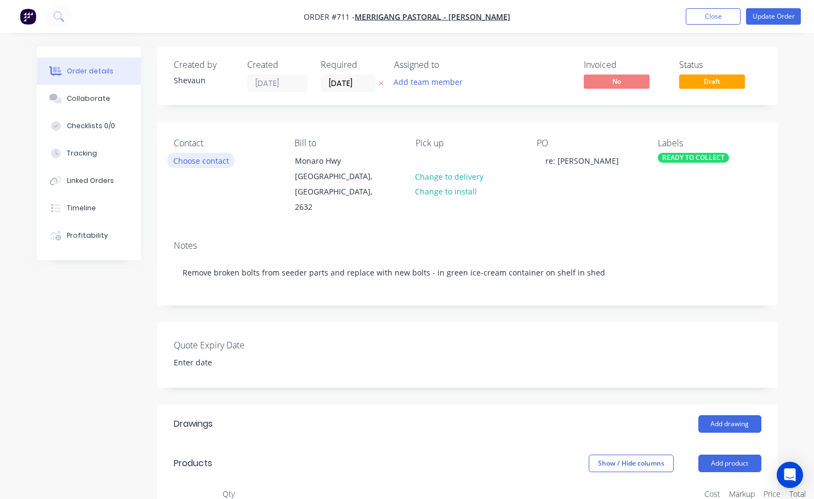
click at [209, 160] on button "Choose contact" at bounding box center [200, 160] width 67 height 15
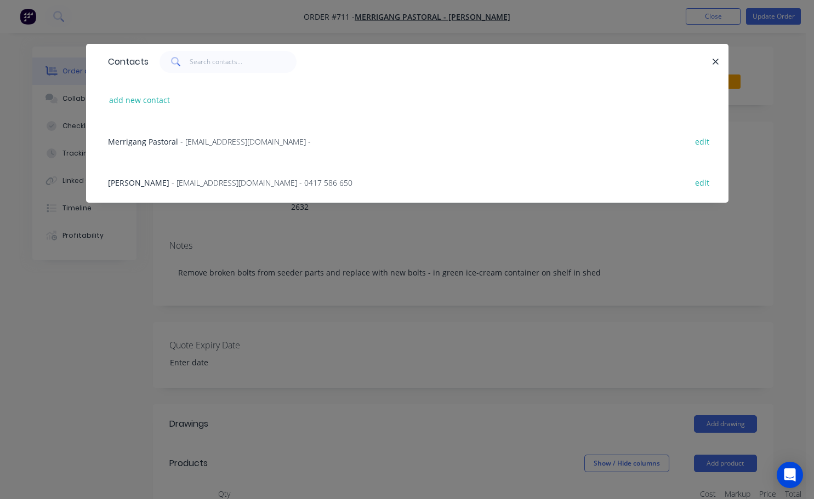
click at [173, 183] on span "- [EMAIL_ADDRESS][DOMAIN_NAME] - 0417 586 650" at bounding box center [262, 183] width 181 height 10
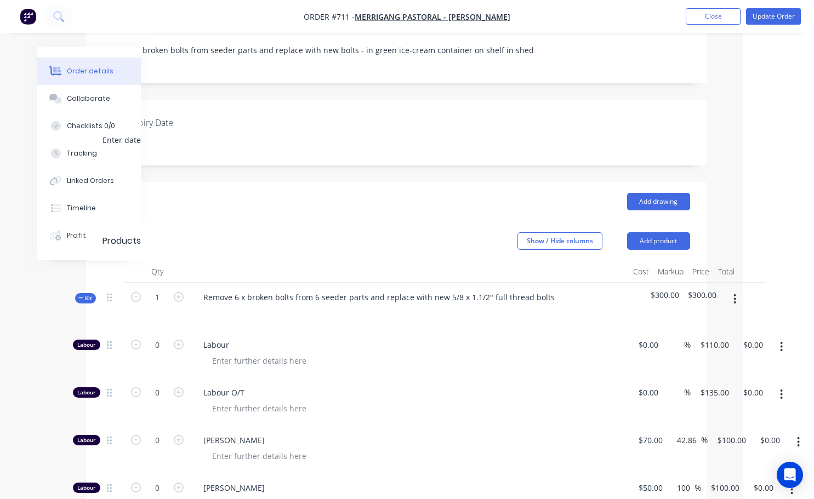
scroll to position [219, 71]
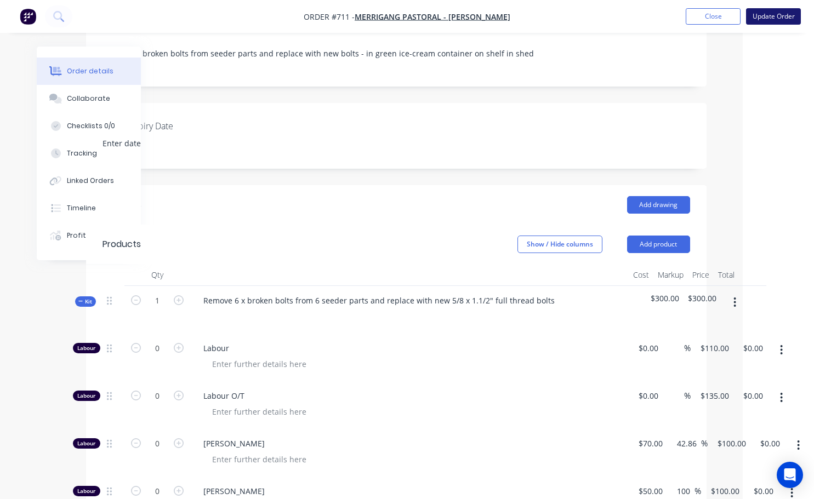
click at [771, 19] on button "Update Order" at bounding box center [773, 16] width 55 height 16
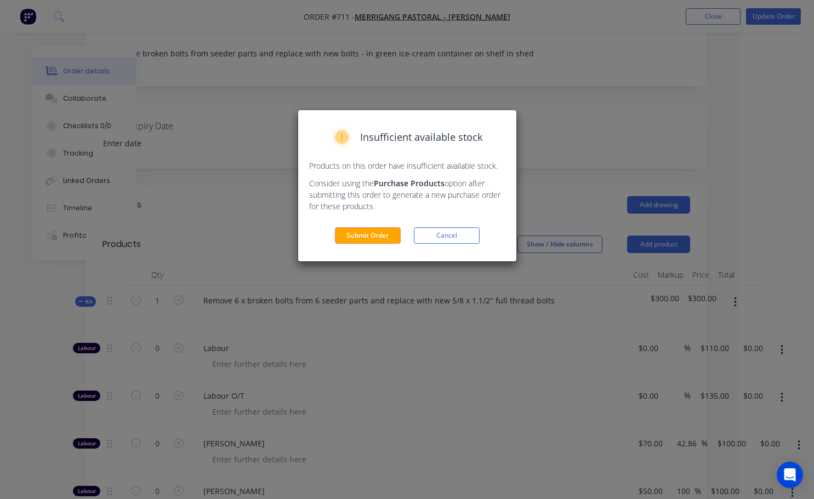
drag, startPoint x: 369, startPoint y: 230, endPoint x: 379, endPoint y: 237, distance: 11.4
click at [371, 230] on button "Submit Order" at bounding box center [368, 235] width 66 height 16
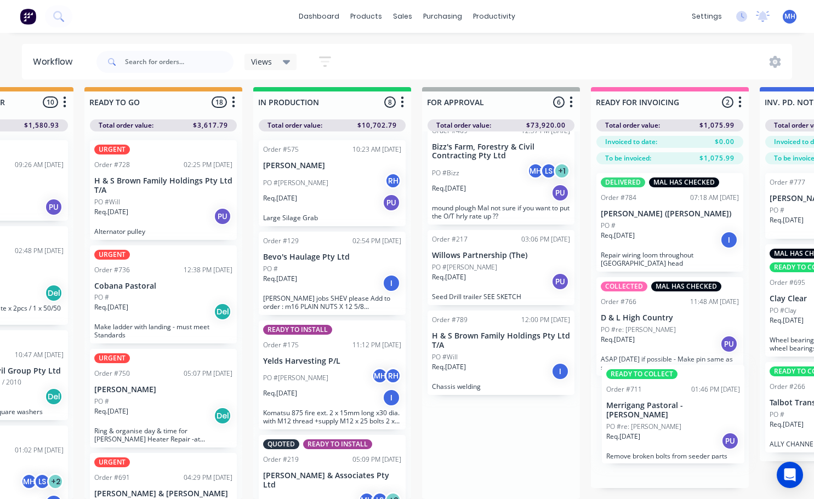
scroll to position [14, 449]
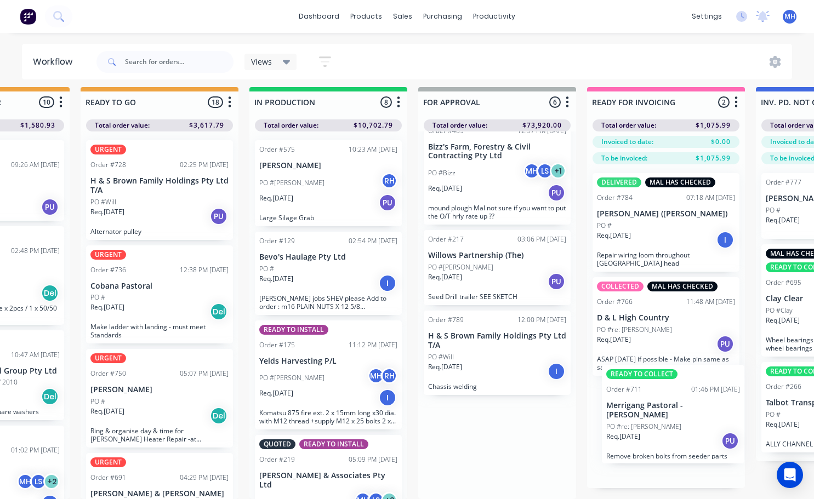
drag, startPoint x: 487, startPoint y: 481, endPoint x: 654, endPoint y: 439, distance: 171.8
click at [654, 439] on div "QUOTES TO DO 1 Status colour #273444 hex #273444 Save Cancel Notifications Emai…" at bounding box center [456, 293] width 1828 height 412
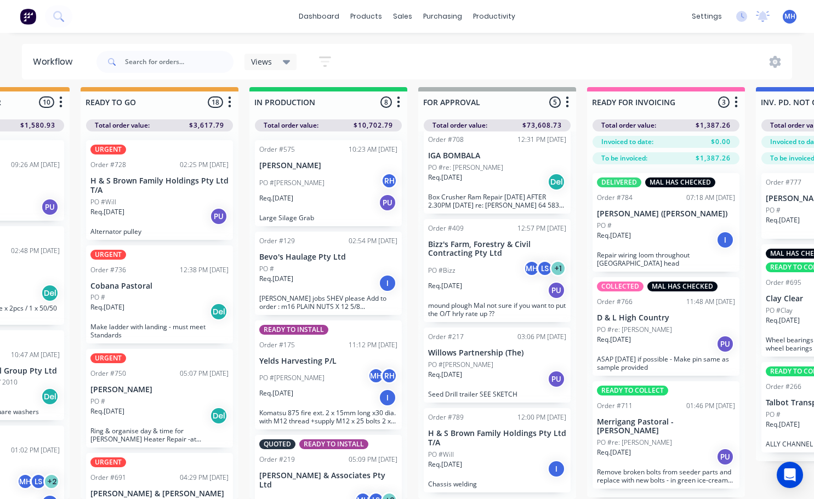
scroll to position [99, 0]
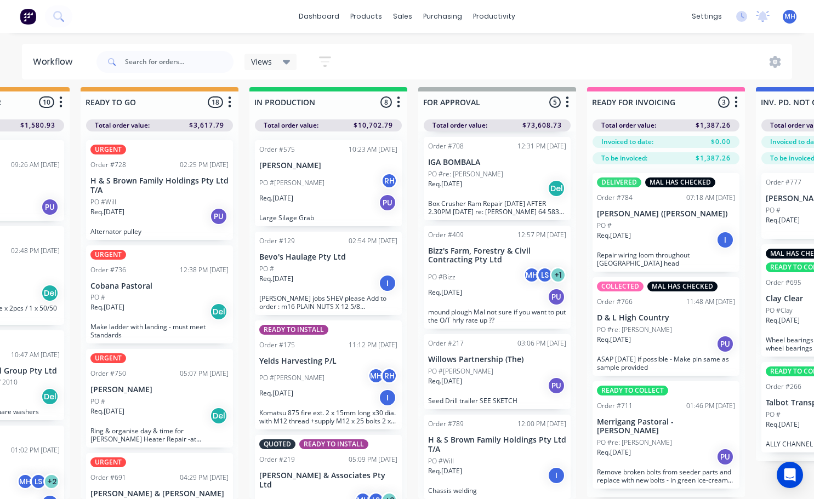
click at [663, 418] on p "Merrigang Pastoral - [PERSON_NAME]" at bounding box center [666, 427] width 138 height 19
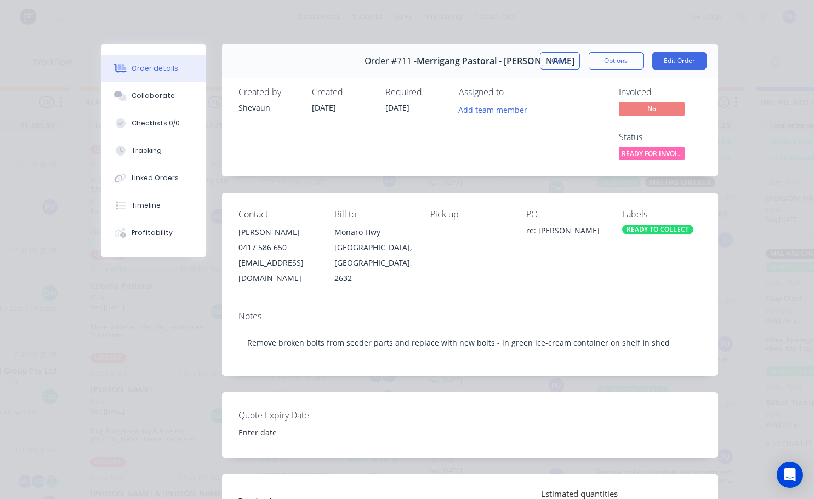
click at [646, 231] on div "READY TO COLLECT" at bounding box center [657, 230] width 71 height 10
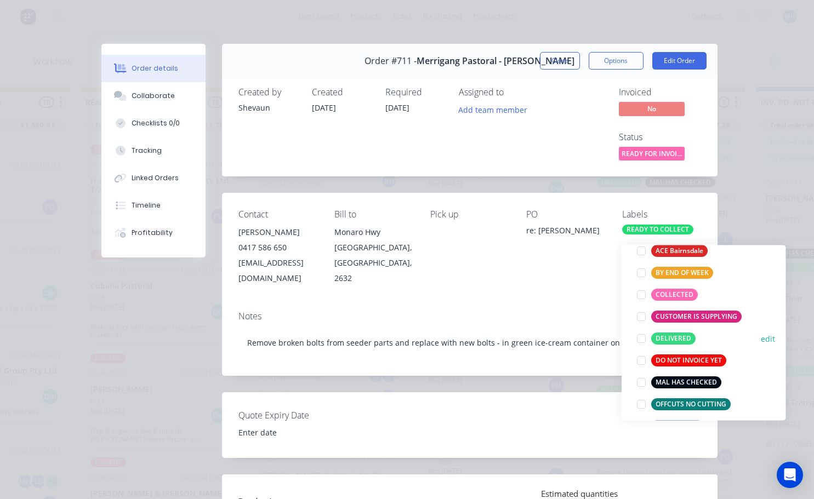
scroll to position [110, 0]
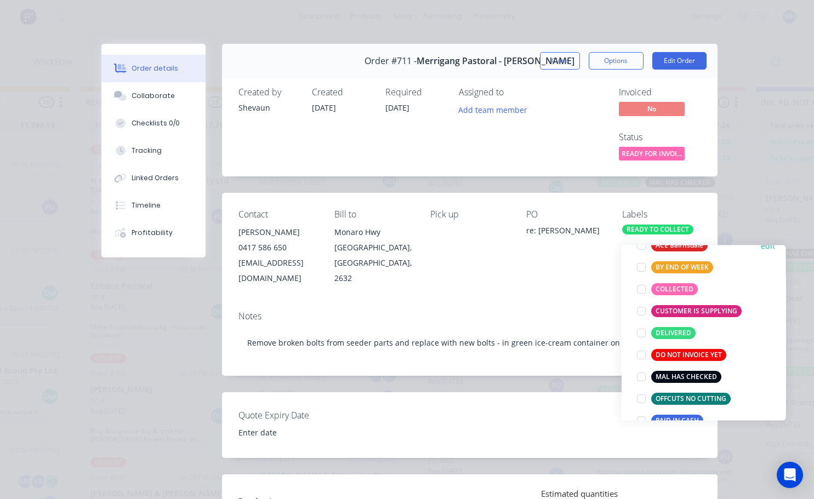
click at [639, 371] on div at bounding box center [641, 377] width 22 height 22
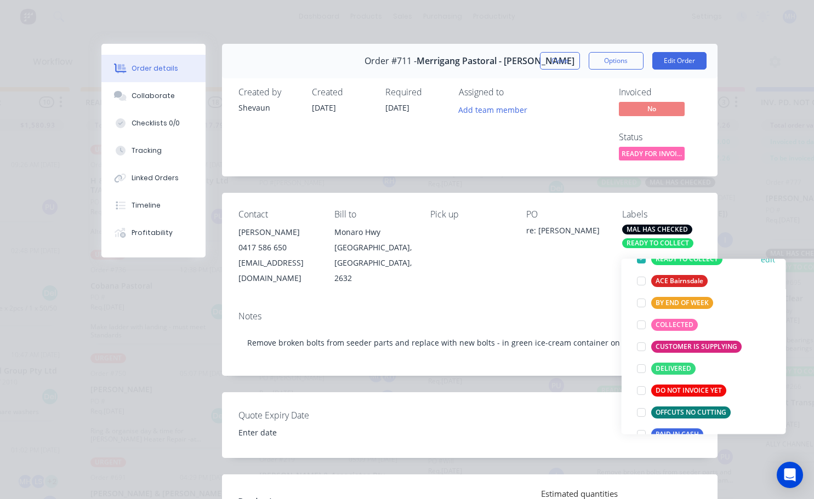
scroll to position [0, 0]
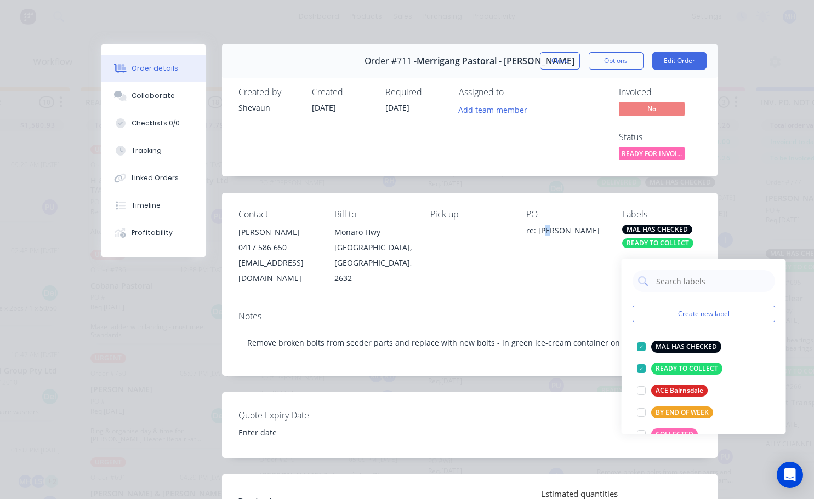
drag, startPoint x: 546, startPoint y: 267, endPoint x: 581, endPoint y: 182, distance: 91.7
click at [546, 266] on div "PO re: [PERSON_NAME]" at bounding box center [565, 247] width 78 height 76
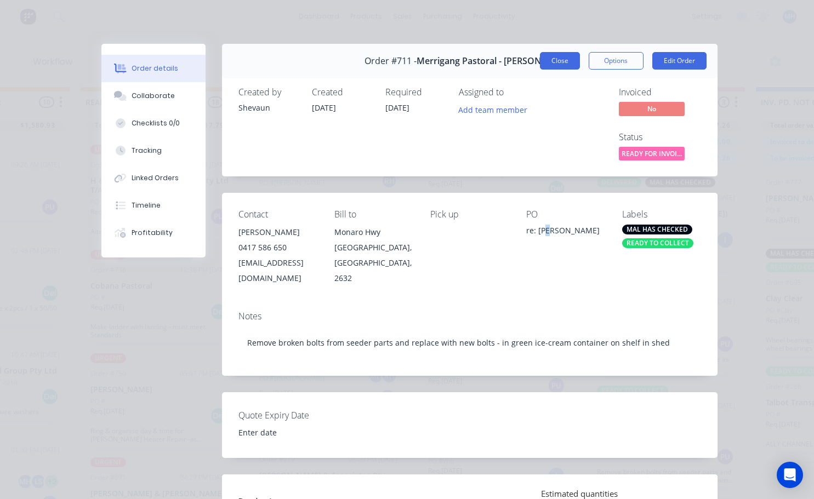
click at [558, 62] on button "Close" at bounding box center [560, 61] width 40 height 18
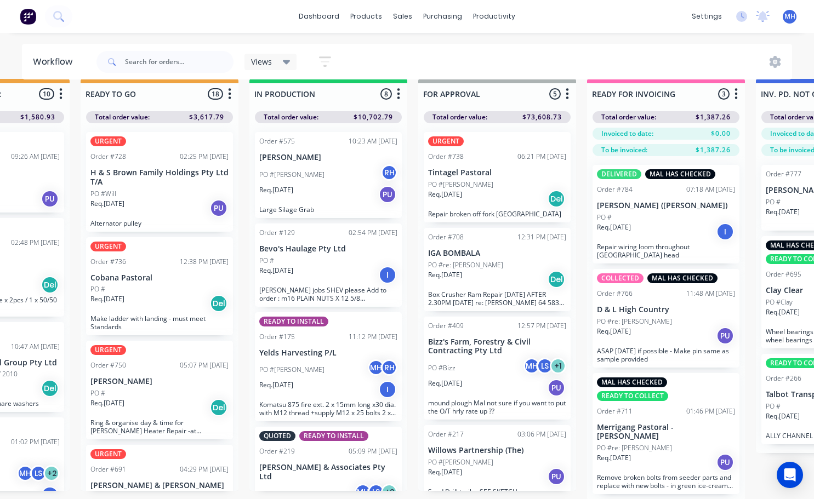
click at [480, 180] on div "PO #[PERSON_NAME]" at bounding box center [497, 185] width 138 height 10
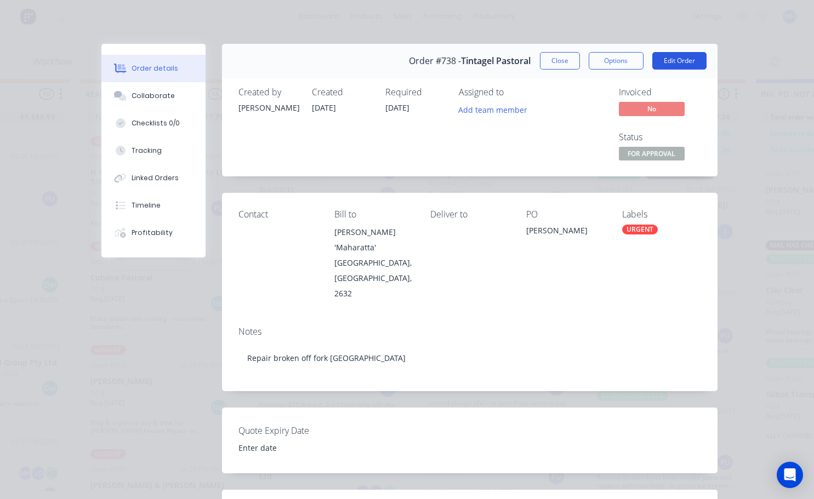
click at [667, 58] on button "Edit Order" at bounding box center [679, 61] width 54 height 18
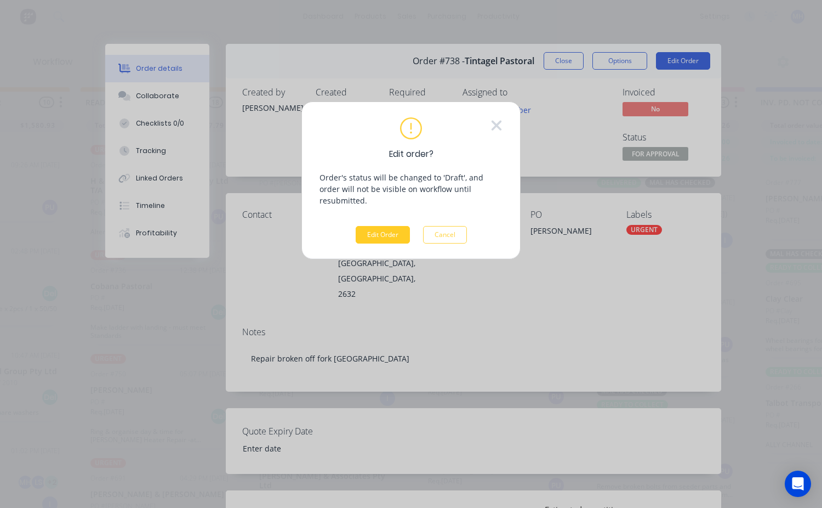
click at [390, 226] on button "Edit Order" at bounding box center [383, 235] width 54 height 18
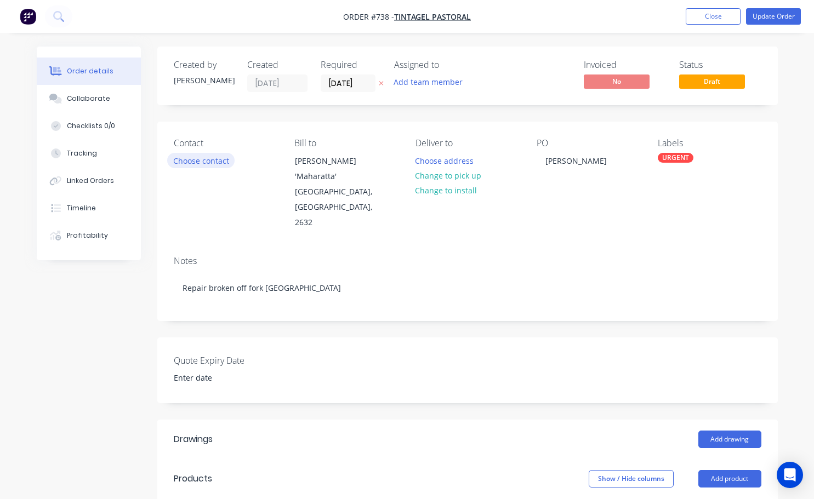
click at [204, 165] on button "Choose contact" at bounding box center [200, 160] width 67 height 15
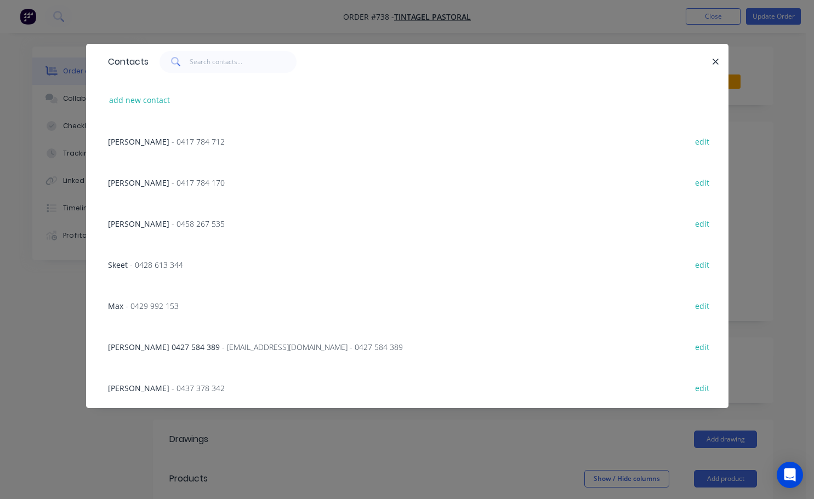
click at [375, 196] on div "[PERSON_NAME] - 0417 784 170 edit" at bounding box center [408, 182] width 610 height 41
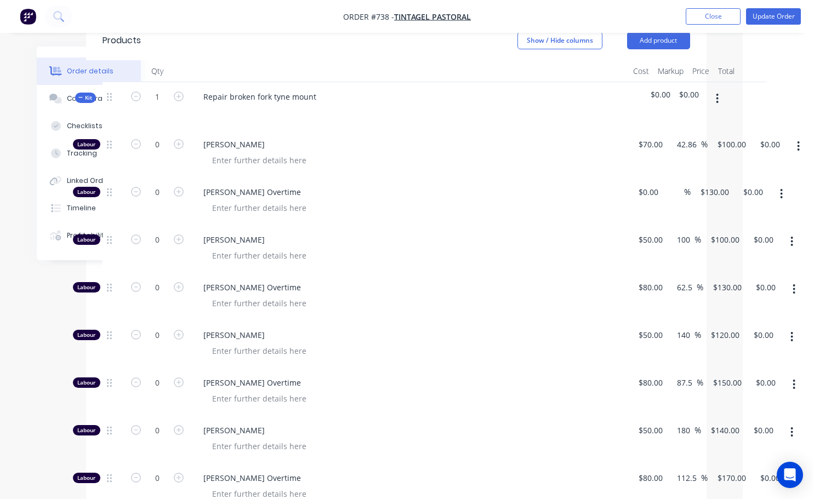
scroll to position [384, 71]
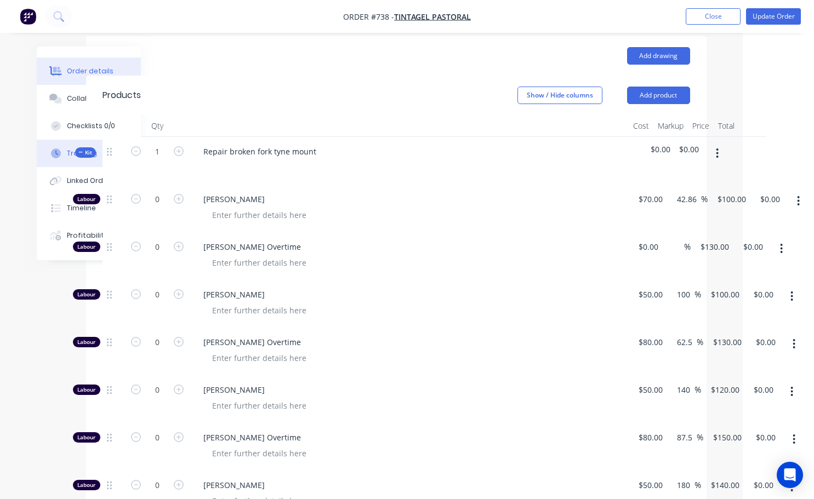
drag, startPoint x: 132, startPoint y: 146, endPoint x: 66, endPoint y: 151, distance: 66.5
drag, startPoint x: 66, startPoint y: 151, endPoint x: 526, endPoint y: 214, distance: 464.1
click at [526, 214] on div "[PERSON_NAME]" at bounding box center [409, 209] width 439 height 48
click at [694, 144] on span "$0.00" at bounding box center [689, 150] width 20 height 12
click at [180, 289] on icon "button" at bounding box center [179, 294] width 10 height 10
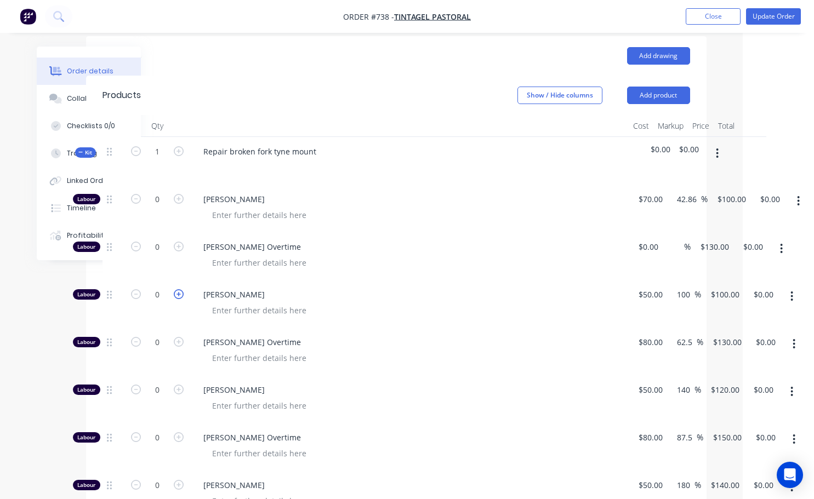
type input "1"
type input "$100.00"
click at [180, 289] on icon "button" at bounding box center [179, 294] width 10 height 10
type input "2"
type input "$200.00"
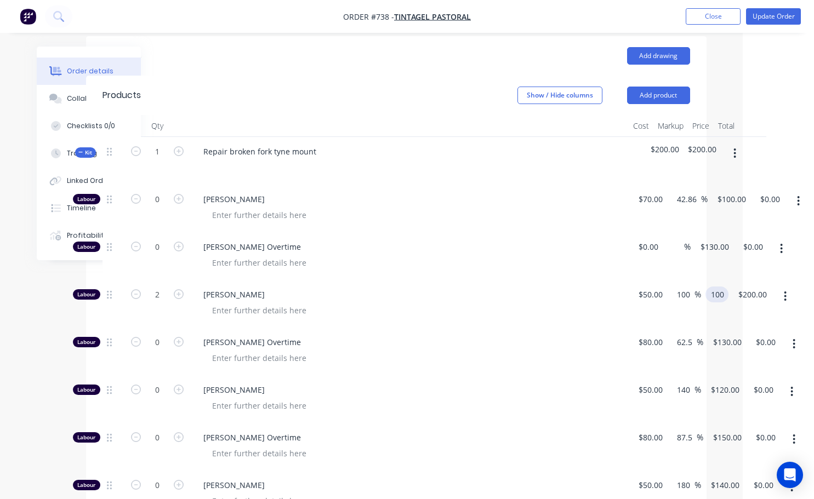
click at [726, 287] on input "100" at bounding box center [719, 295] width 19 height 16
type input "120"
type input "140"
type input "$120.00"
type input "$240.00"
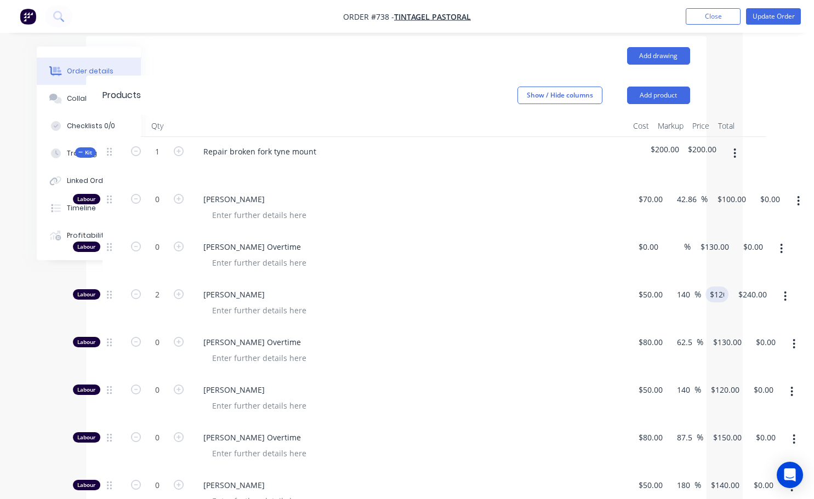
click at [479, 337] on span "[PERSON_NAME] Overtime" at bounding box center [413, 343] width 421 height 12
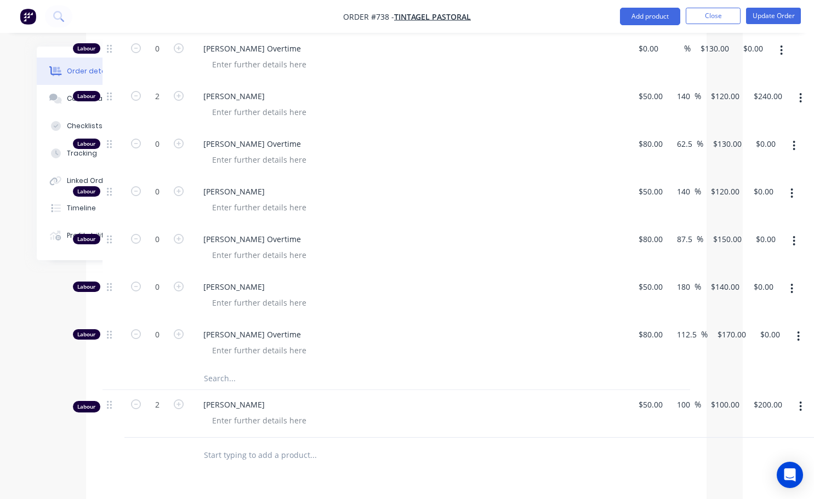
scroll to position [603, 71]
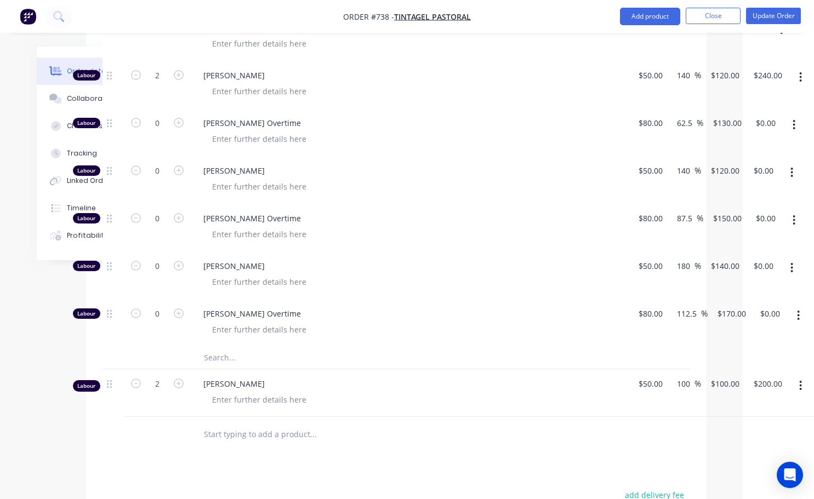
click at [801, 380] on icon "button" at bounding box center [800, 386] width 3 height 12
click at [749, 472] on div "Delete" at bounding box center [762, 480] width 84 height 16
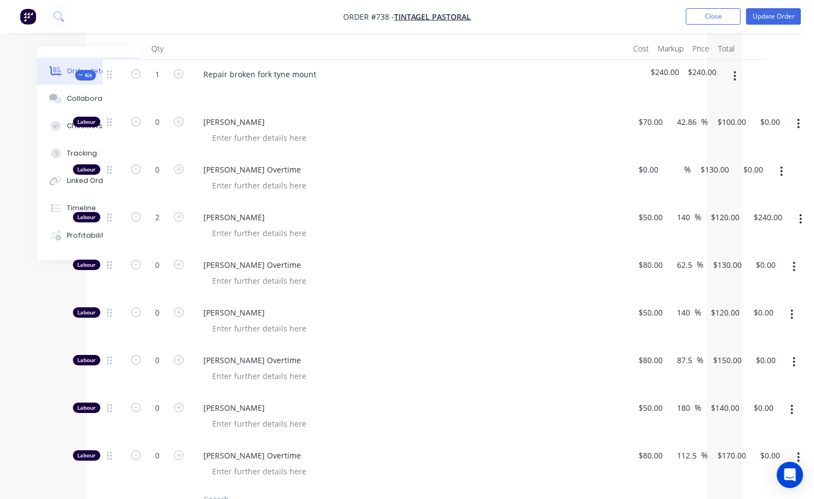
scroll to position [329, 71]
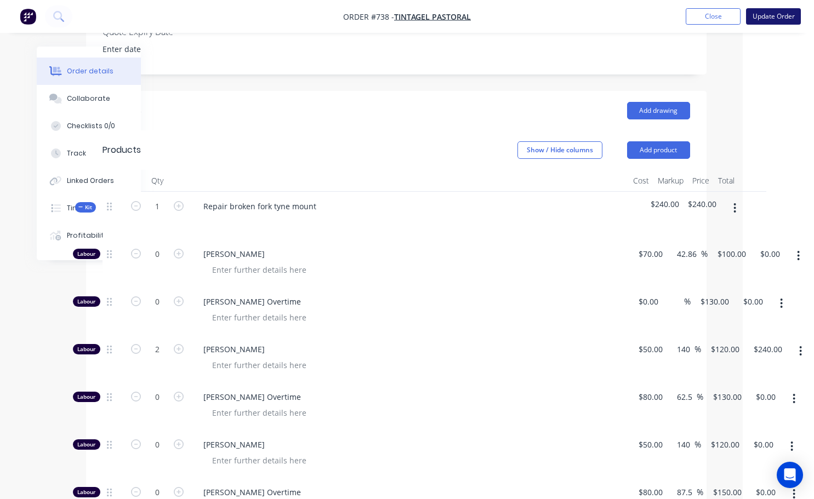
click at [761, 15] on button "Update Order" at bounding box center [773, 16] width 55 height 16
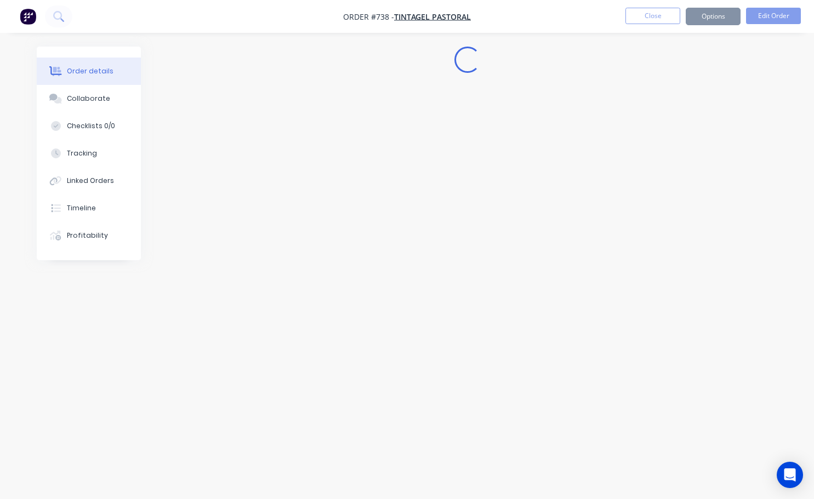
scroll to position [0, 0]
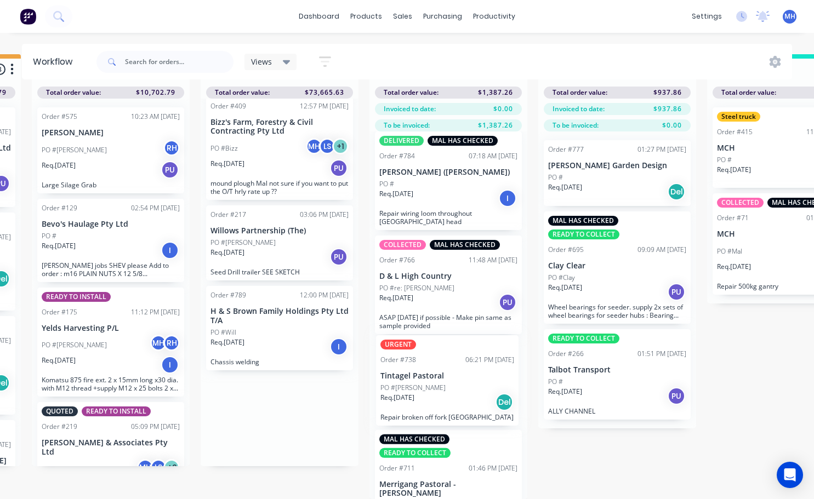
scroll to position [13, 0]
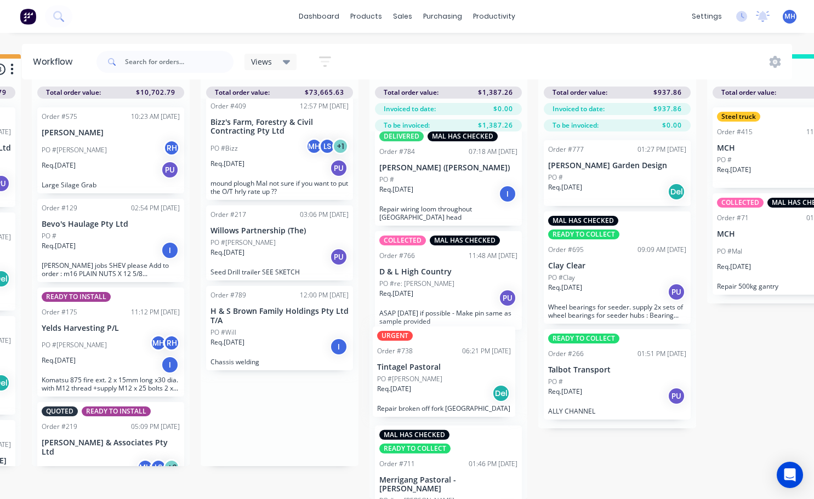
drag, startPoint x: 266, startPoint y: 465, endPoint x: 436, endPoint y: 372, distance: 193.8
click at [436, 375] on div "QUOTES TO DO 1 Status colour #273444 hex #273444 Save Cancel Notifications Emai…" at bounding box center [239, 276] width 1828 height 445
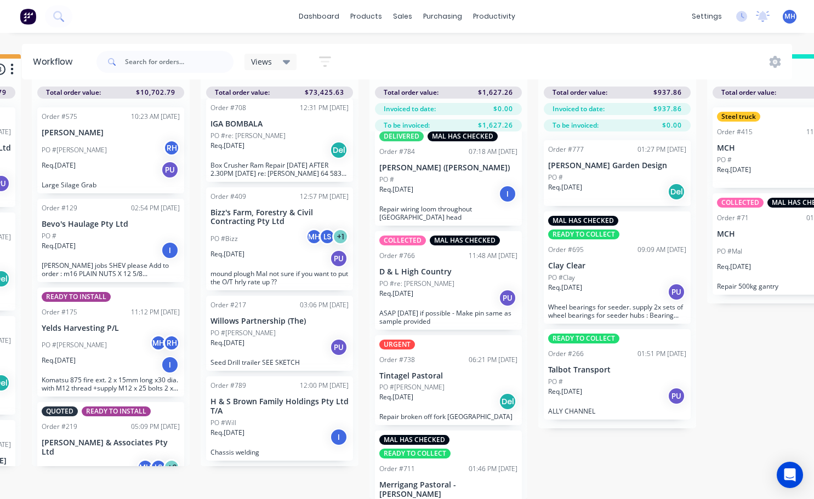
scroll to position [89, 0]
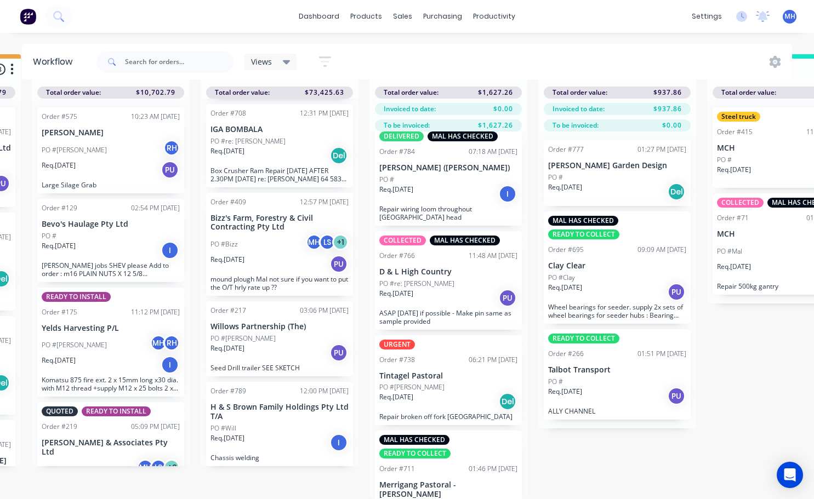
click at [416, 361] on div "URGENT Order #738 06:21 PM [DATE] Tintagel Pastoral PO #[PERSON_NAME]. [DATE] D…" at bounding box center [448, 380] width 147 height 90
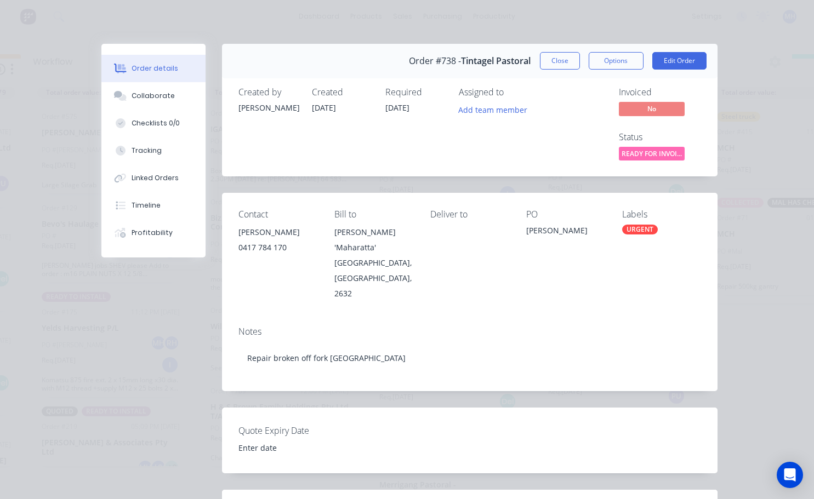
click at [636, 229] on div "URGENT" at bounding box center [640, 230] width 36 height 10
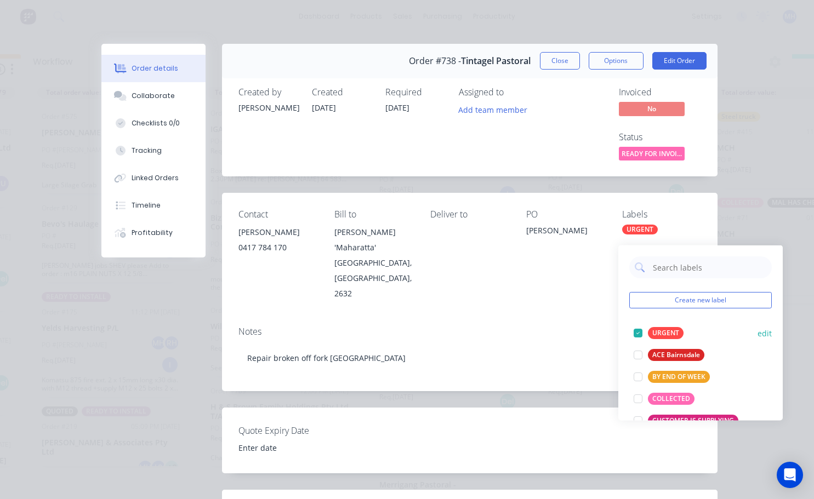
click at [637, 326] on div at bounding box center [638, 333] width 22 height 22
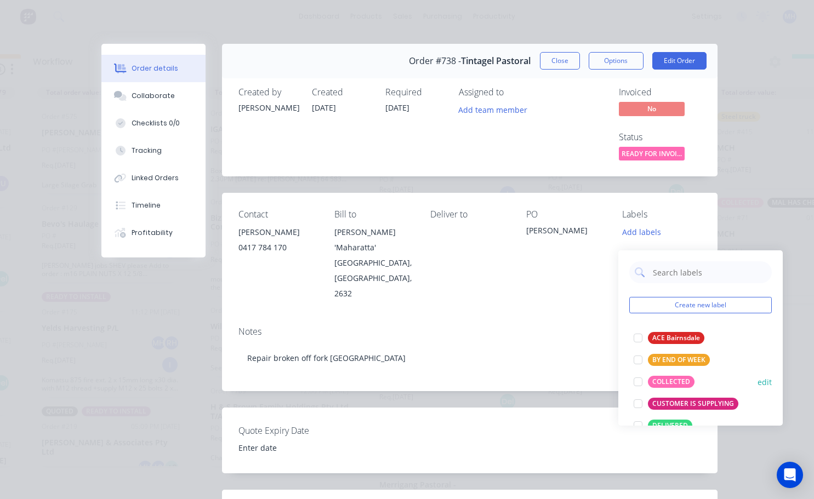
click at [640, 374] on div at bounding box center [638, 382] width 22 height 22
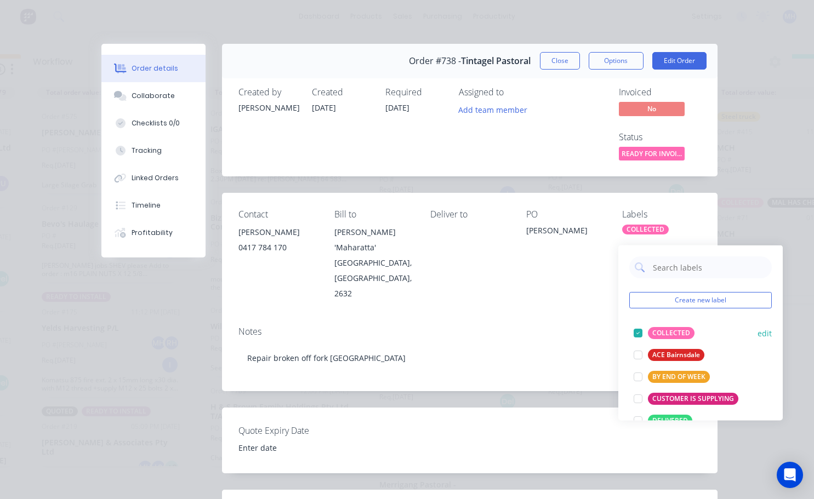
click at [637, 325] on div at bounding box center [638, 333] width 22 height 22
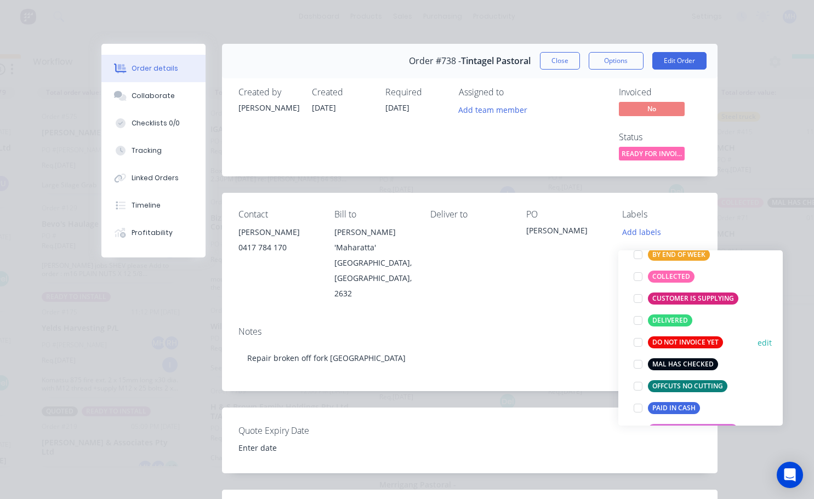
scroll to position [110, 0]
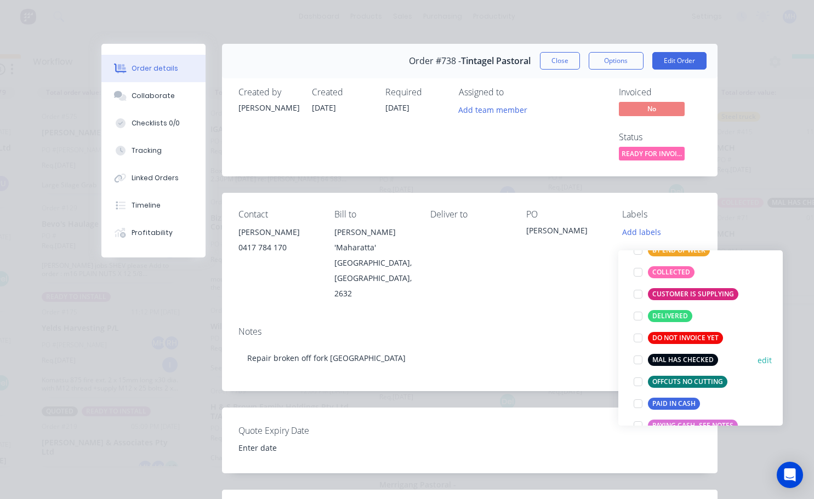
click at [641, 353] on div at bounding box center [638, 360] width 22 height 22
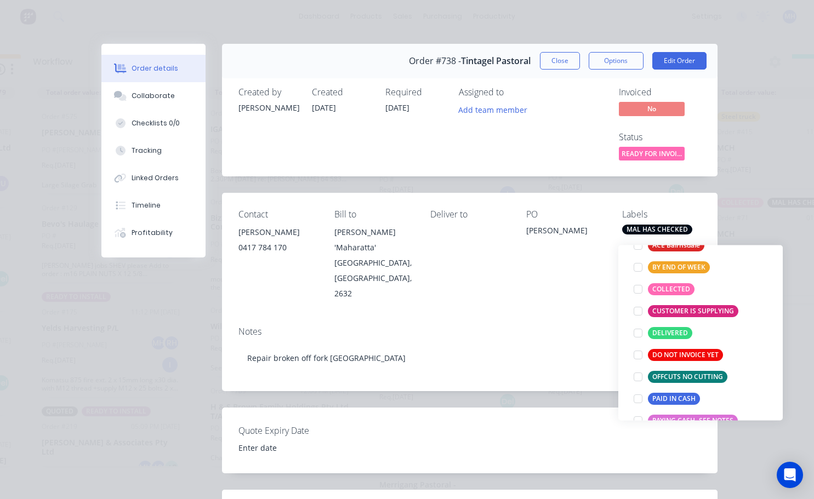
scroll to position [0, 0]
